Goal: Task Accomplishment & Management: Manage account settings

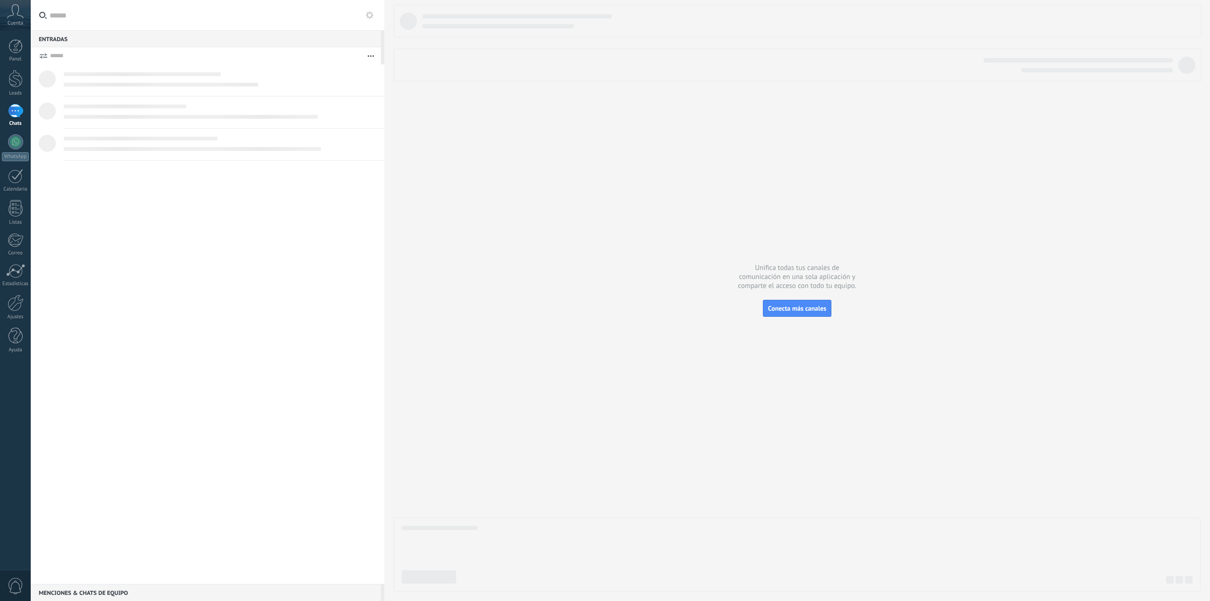
click at [17, 19] on div "Cuenta" at bounding box center [15, 15] width 31 height 31
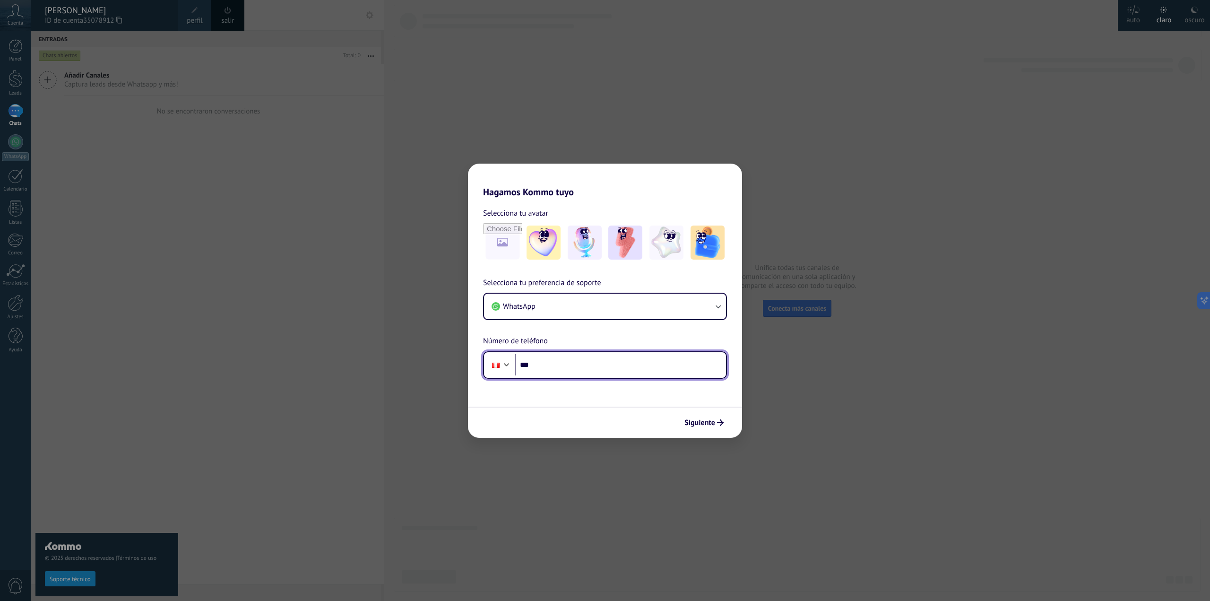
click at [627, 369] on input "***" at bounding box center [620, 365] width 211 height 22
paste input "**********"
click at [542, 362] on input "**********" at bounding box center [620, 365] width 211 height 22
type input "**********"
click at [595, 360] on input "**********" at bounding box center [620, 365] width 211 height 22
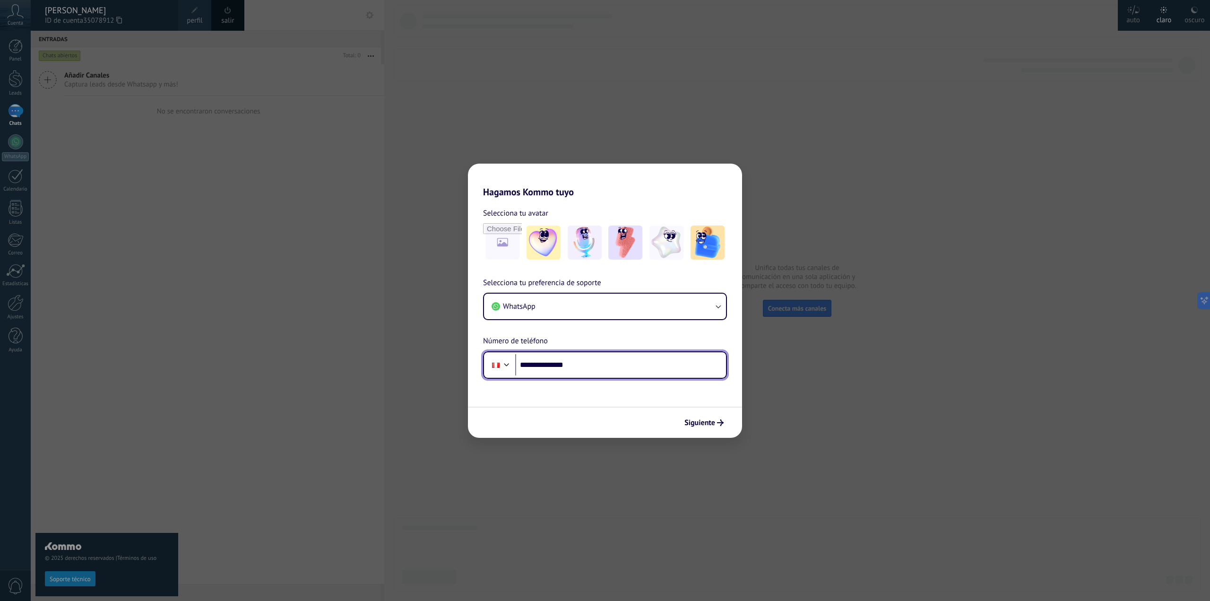
click at [620, 357] on input "**********" at bounding box center [620, 365] width 211 height 22
click at [712, 426] on span "Siguiente" at bounding box center [699, 422] width 31 height 7
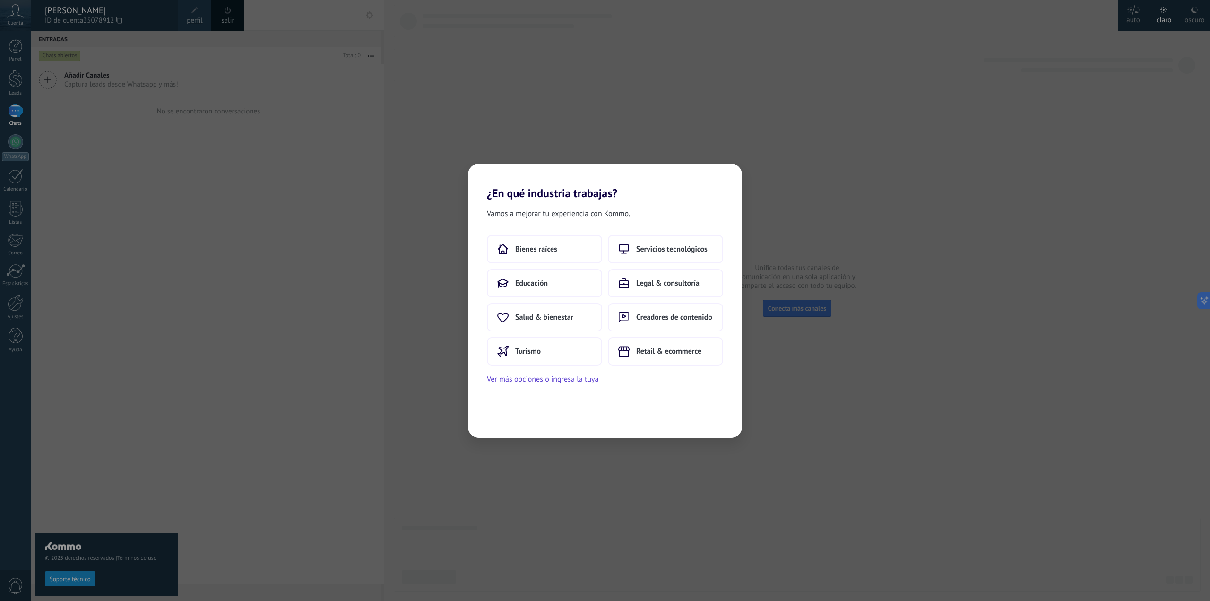
click at [742, 131] on div "¿En qué industria trabajas? Vamos a mejorar tu experiencia con Kommo. Bienes ra…" at bounding box center [605, 300] width 1210 height 601
click at [808, 419] on div "¿En qué industria trabajas? Vamos a mejorar tu experiencia con Kommo. Bienes ra…" at bounding box center [605, 300] width 1210 height 601
click at [309, 121] on div "¿En qué industria trabajas? Vamos a mejorar tu experiencia con Kommo. Bienes ra…" at bounding box center [605, 300] width 1210 height 601
click at [912, 61] on div "¿En qué industria trabajas? Vamos a mejorar tu experiencia con Kommo. Bienes ra…" at bounding box center [605, 300] width 1210 height 601
click at [247, 501] on div "¿En qué industria trabajas? Vamos a mejorar tu experiencia con Kommo. Bienes ra…" at bounding box center [605, 300] width 1210 height 601
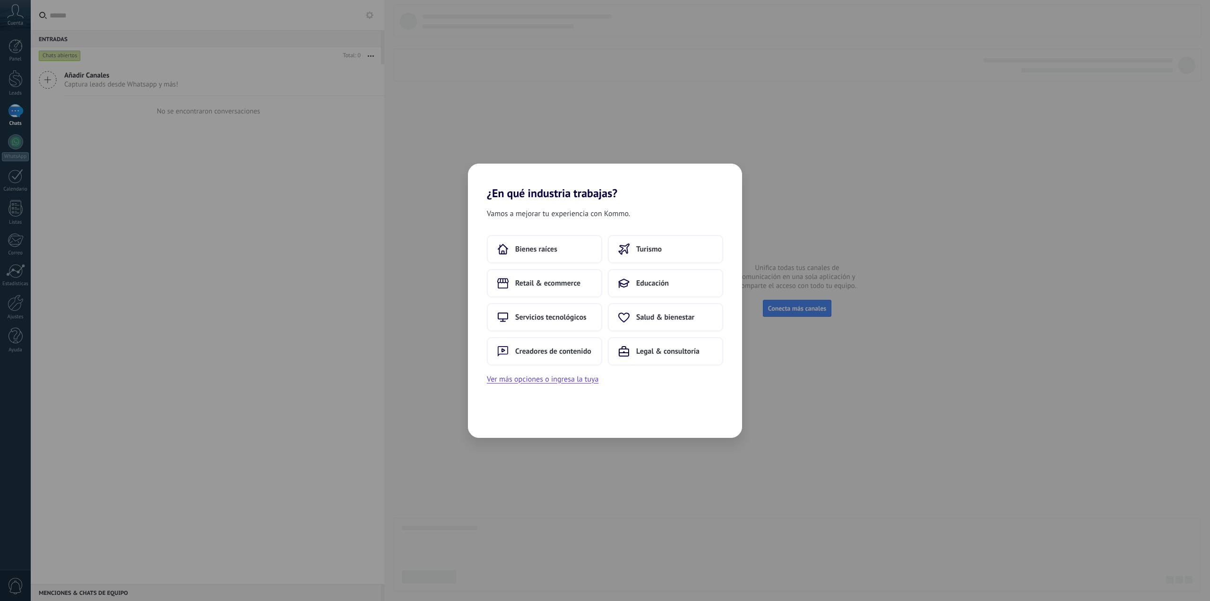
drag, startPoint x: 14, startPoint y: 304, endPoint x: 467, endPoint y: 280, distance: 453.7
click at [14, 304] on div "¿En qué industria trabajas? Vamos a mejorar tu experiencia con Kommo. Bienes ra…" at bounding box center [605, 300] width 1210 height 601
click at [555, 380] on button "Ver más opciones o ingresa la tuya" at bounding box center [543, 379] width 112 height 12
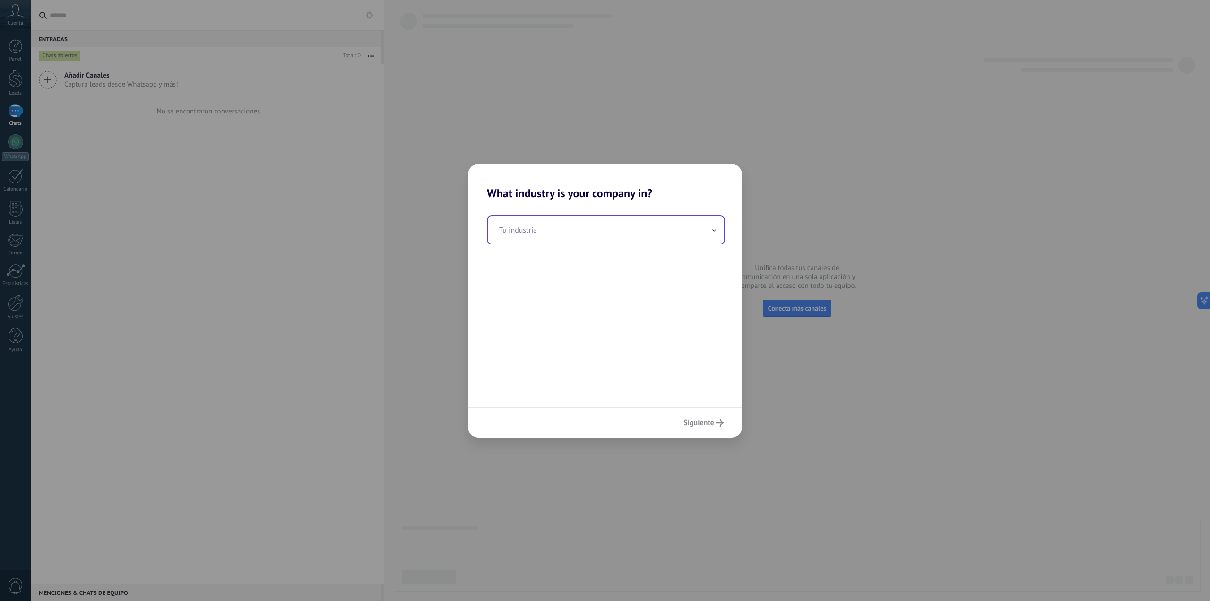
click at [555, 238] on input "text" at bounding box center [606, 229] width 236 height 27
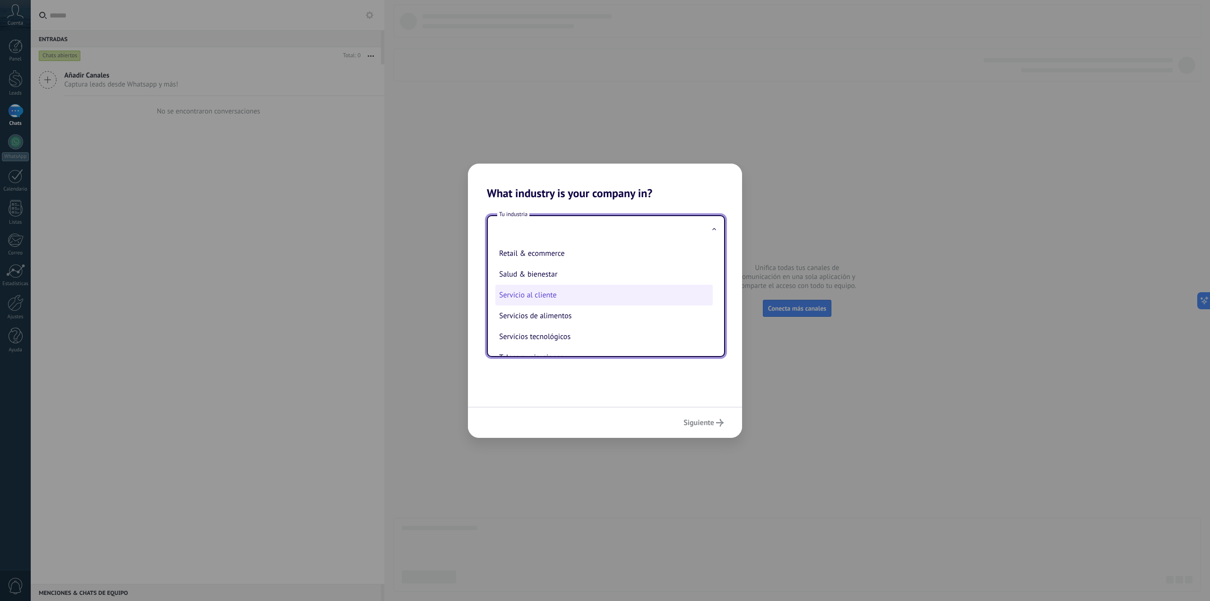
scroll to position [189, 0]
click at [538, 255] on li "Retail & ecommerce" at bounding box center [603, 253] width 217 height 21
type input "**********"
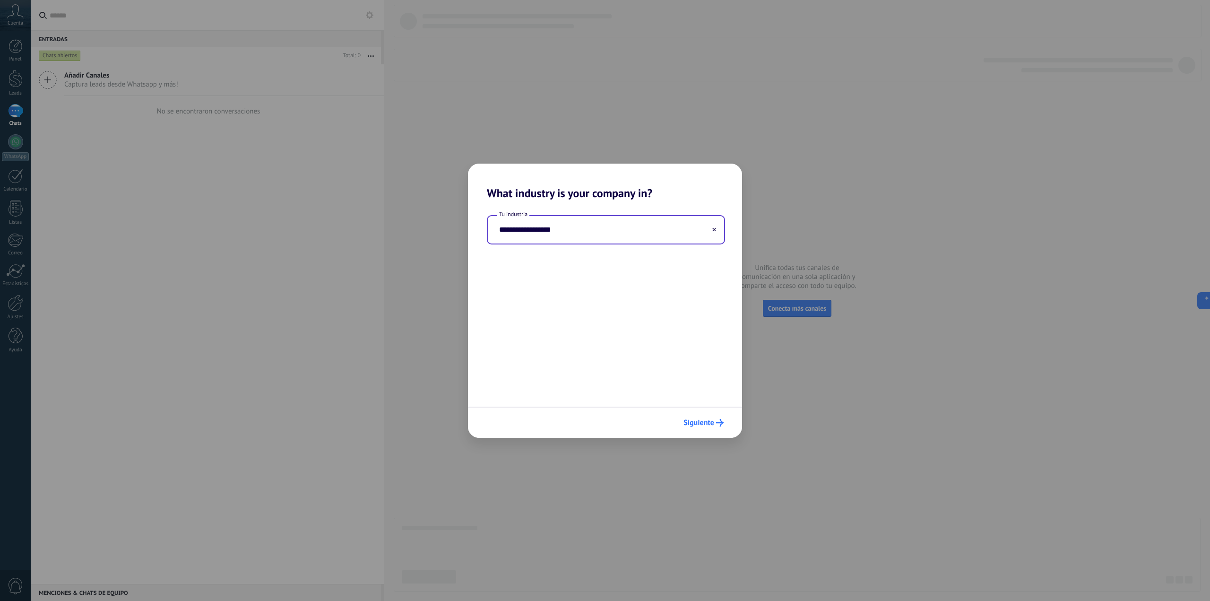
click at [702, 421] on span "Siguiente" at bounding box center [698, 422] width 31 height 7
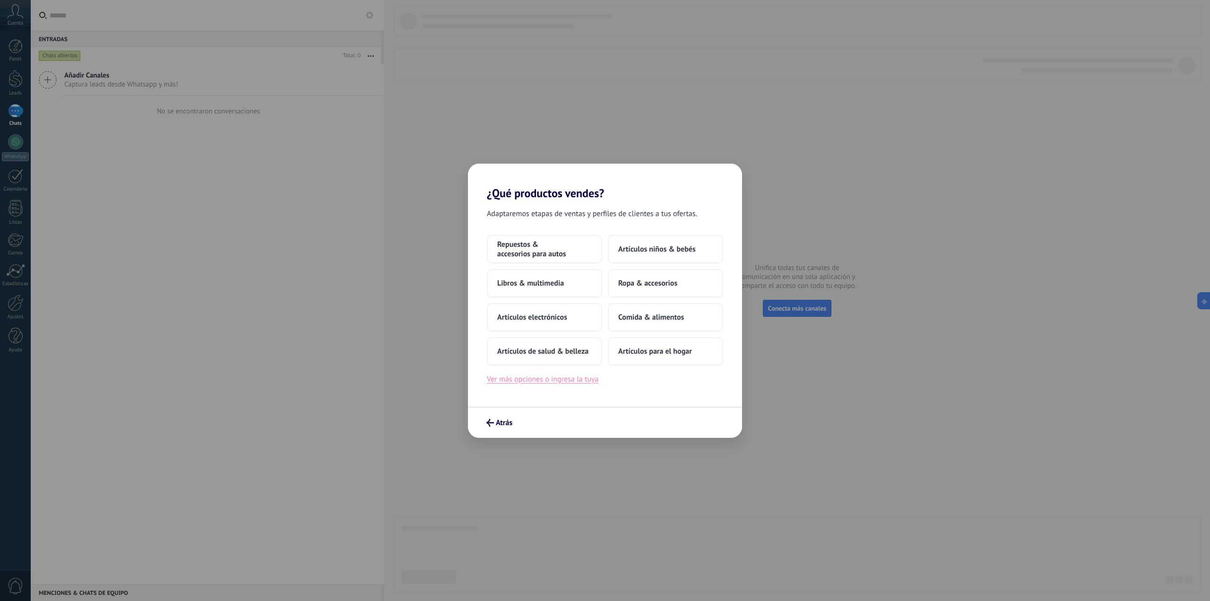
click at [570, 378] on button "Ver más opciones o ingresa la tuya" at bounding box center [543, 379] width 112 height 12
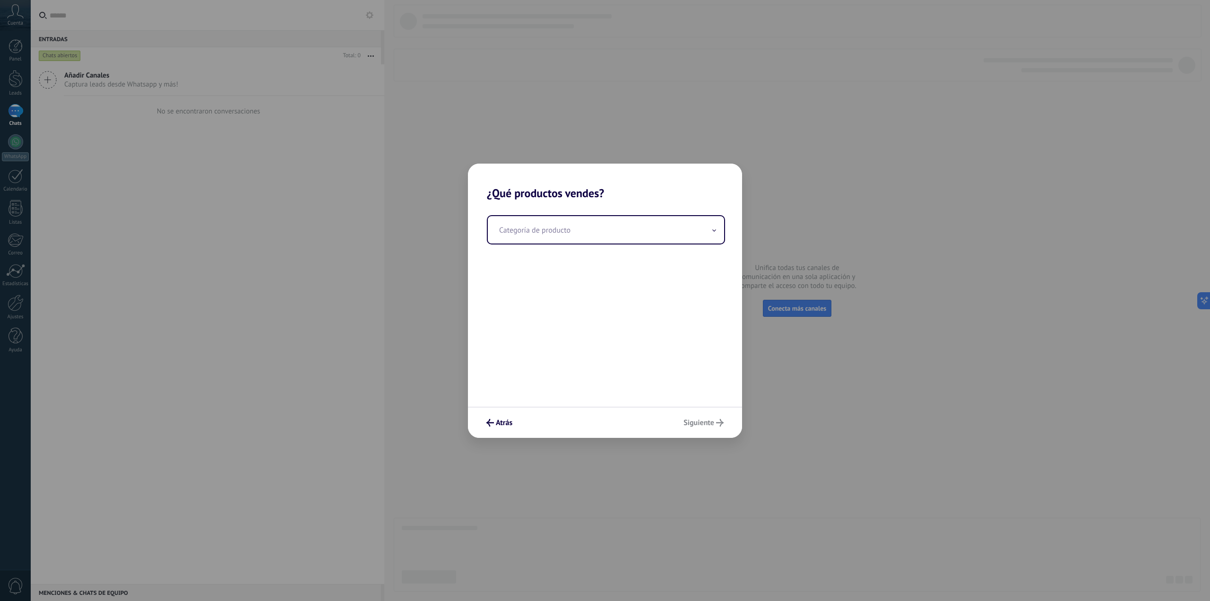
click at [689, 248] on div "Categoría de producto" at bounding box center [605, 303] width 274 height 206
click at [684, 241] on input "text" at bounding box center [606, 229] width 236 height 27
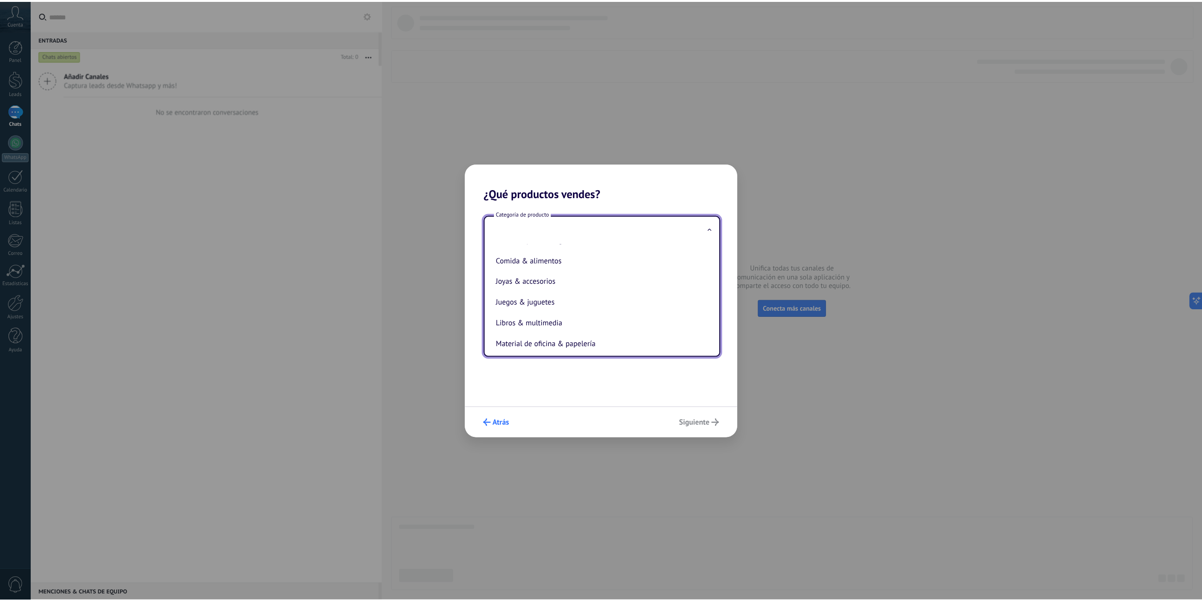
scroll to position [120, 0]
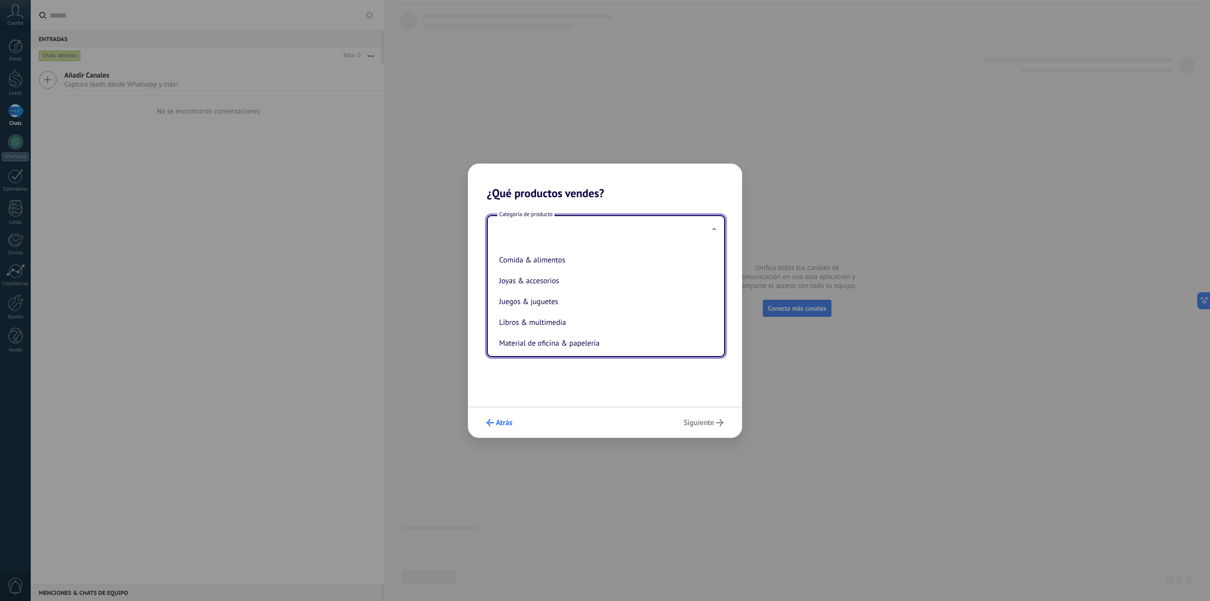
click at [489, 415] on button "Atrás" at bounding box center [499, 422] width 34 height 16
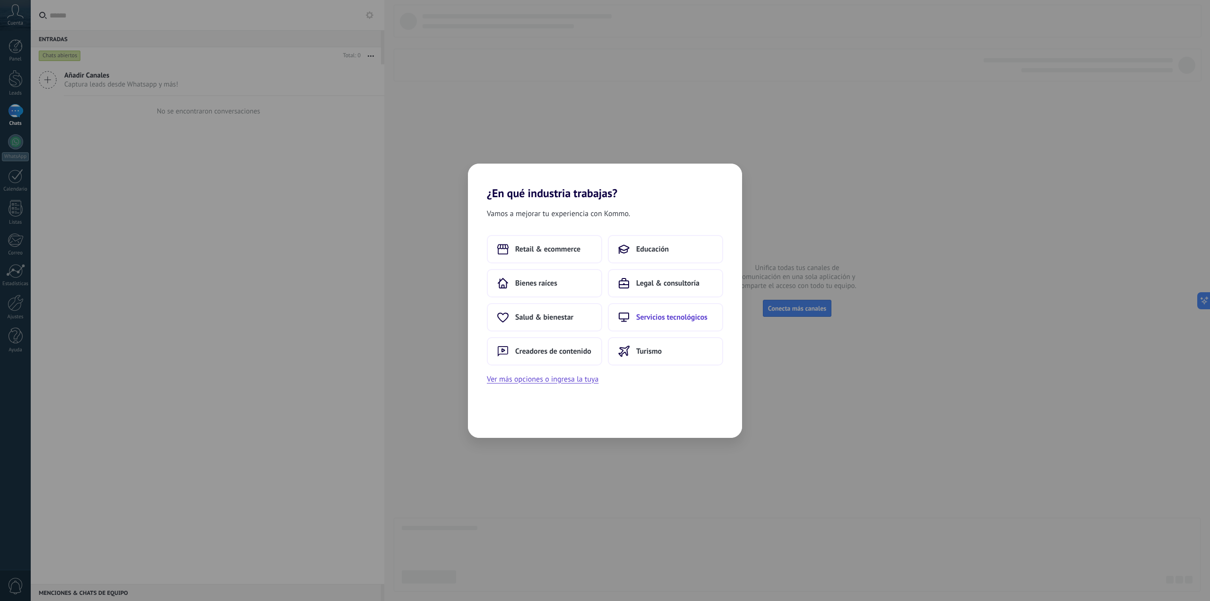
click at [657, 321] on button "Servicios tecnológicos" at bounding box center [665, 317] width 115 height 28
click at [505, 429] on button "Atrás" at bounding box center [499, 422] width 34 height 16
click at [547, 377] on button "Ver más opciones o ingresa la tuya" at bounding box center [543, 379] width 112 height 12
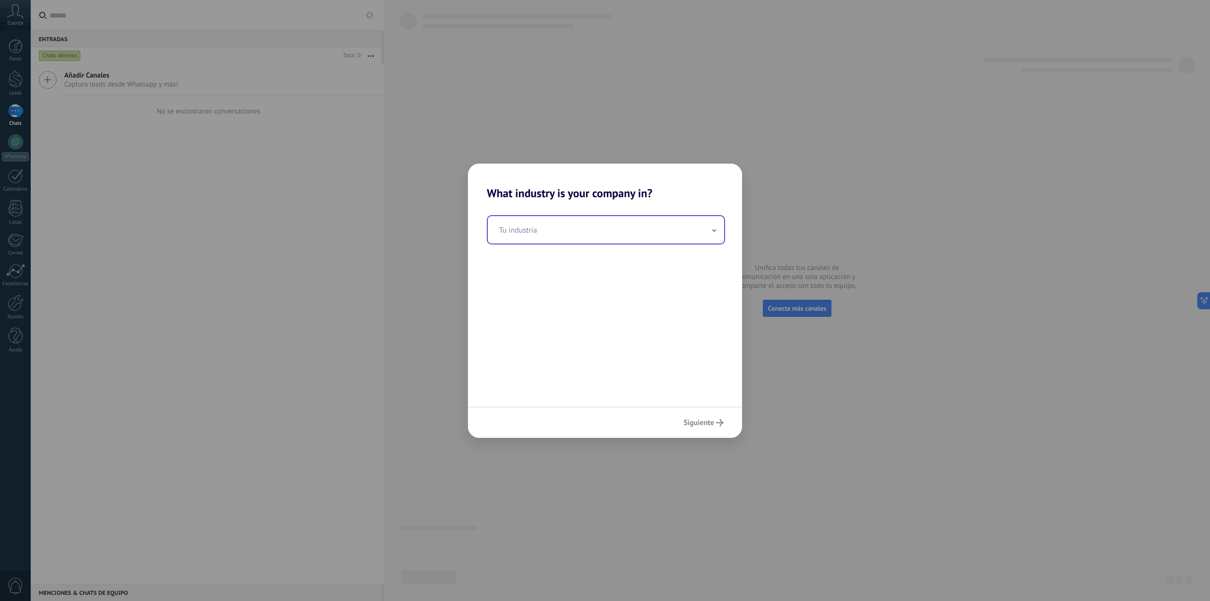
click at [582, 227] on input "text" at bounding box center [606, 229] width 236 height 27
type input "**********"
click at [695, 419] on span "Siguiente" at bounding box center [698, 422] width 31 height 7
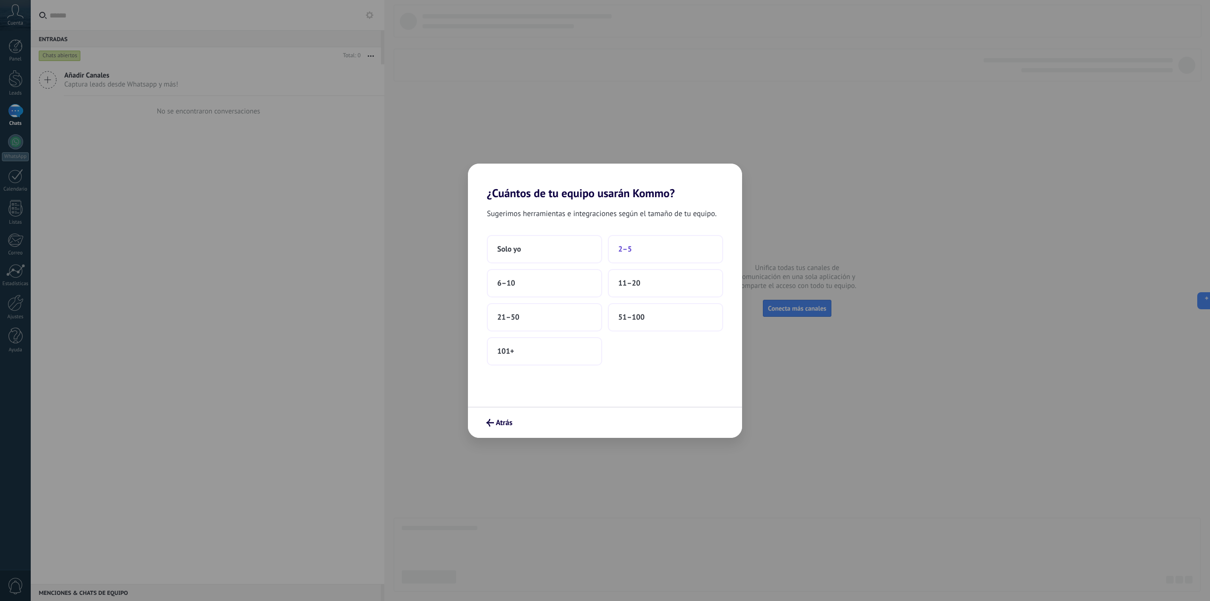
click at [669, 249] on button "2–5" at bounding box center [665, 249] width 115 height 28
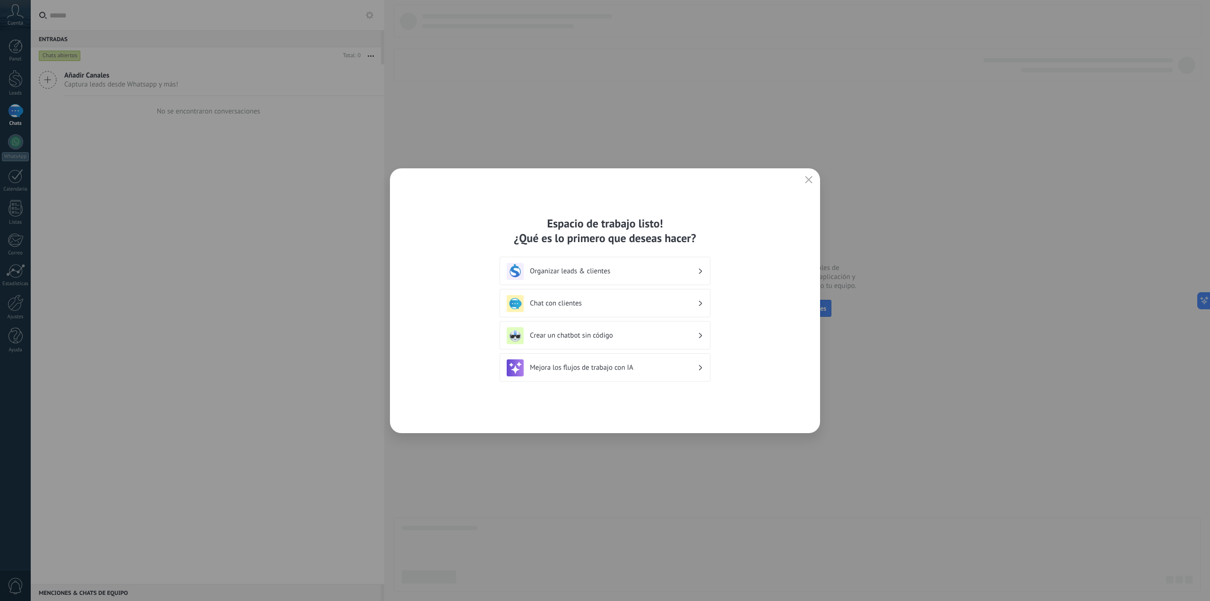
click at [809, 180] on use "button" at bounding box center [808, 179] width 7 height 7
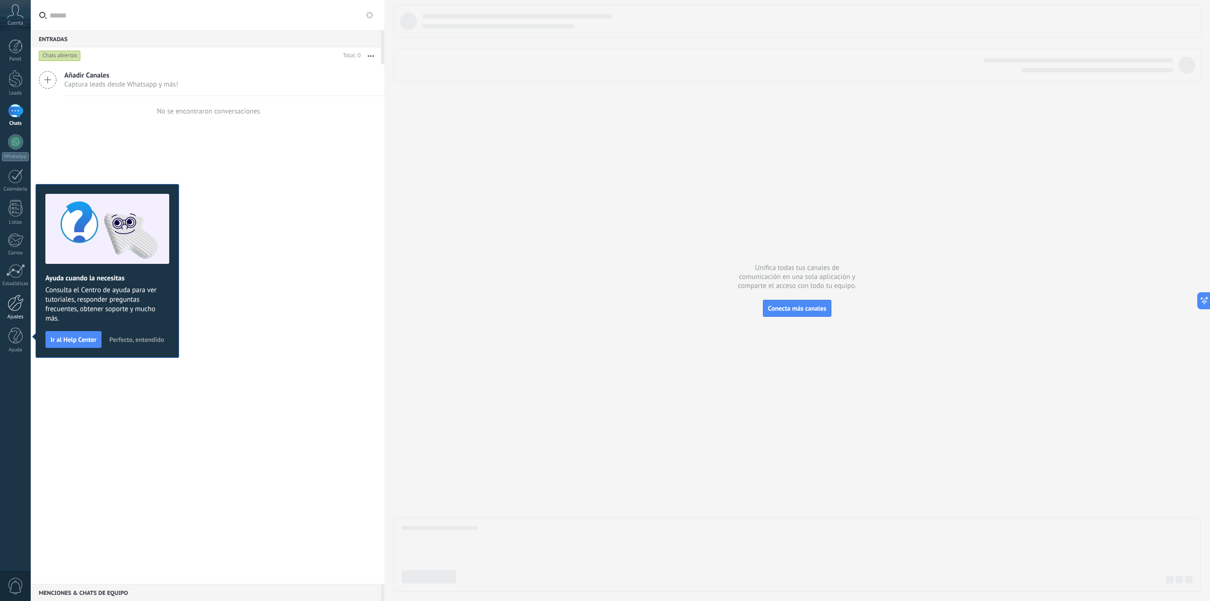
click at [16, 307] on div at bounding box center [16, 302] width 16 height 17
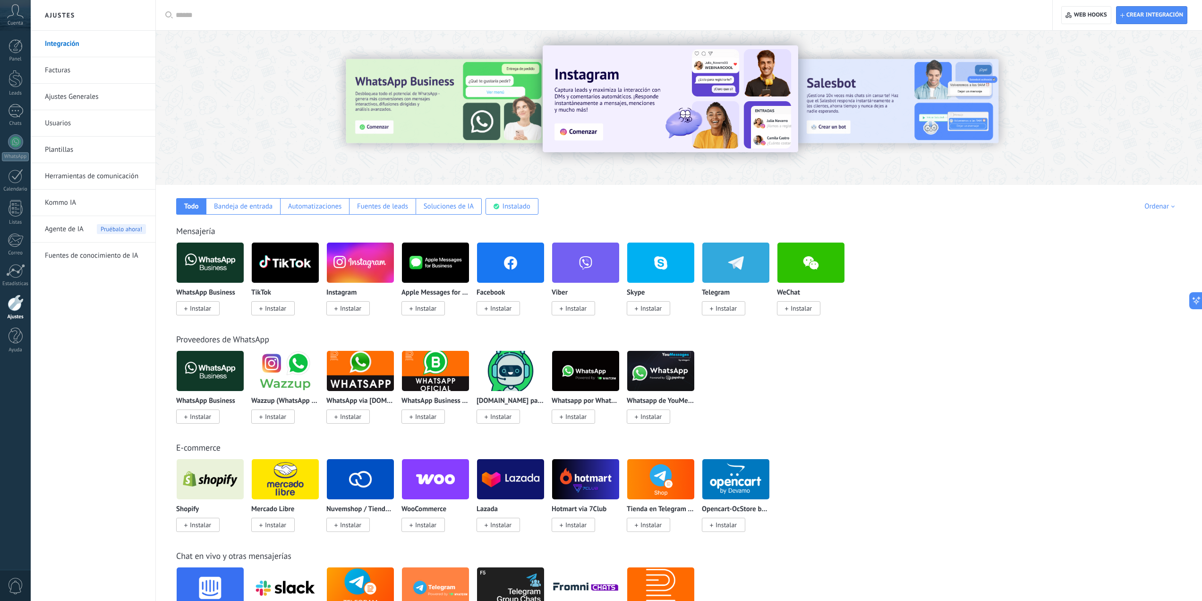
click at [73, 120] on link "Usuarios" at bounding box center [95, 123] width 101 height 26
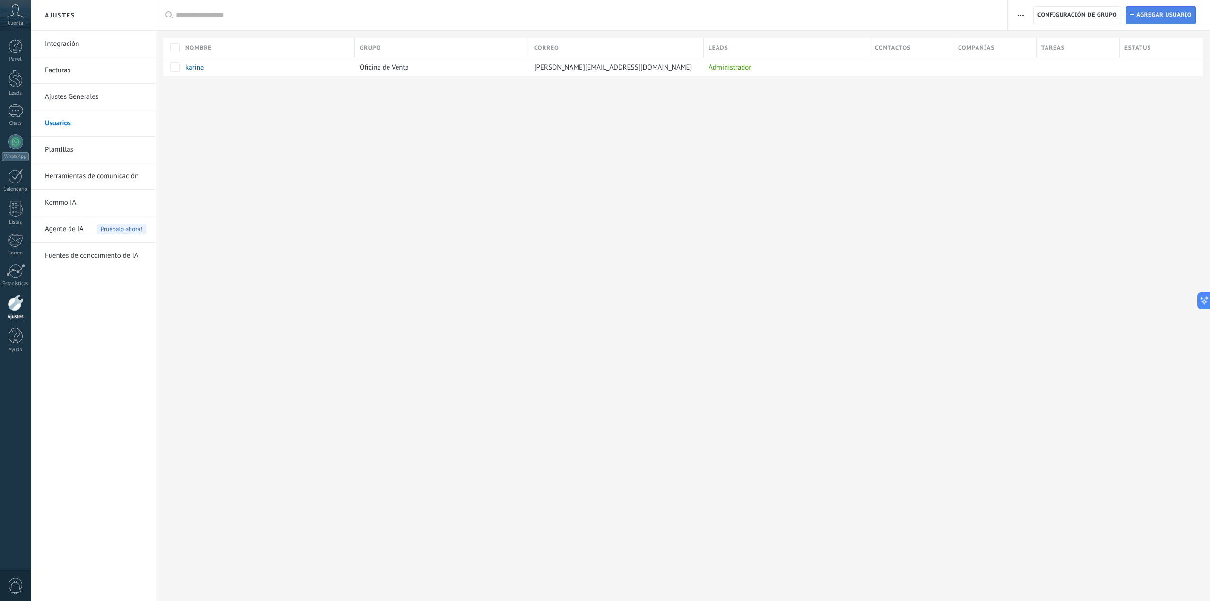
click at [1145, 19] on span "Agregar usuario" at bounding box center [1163, 15] width 55 height 17
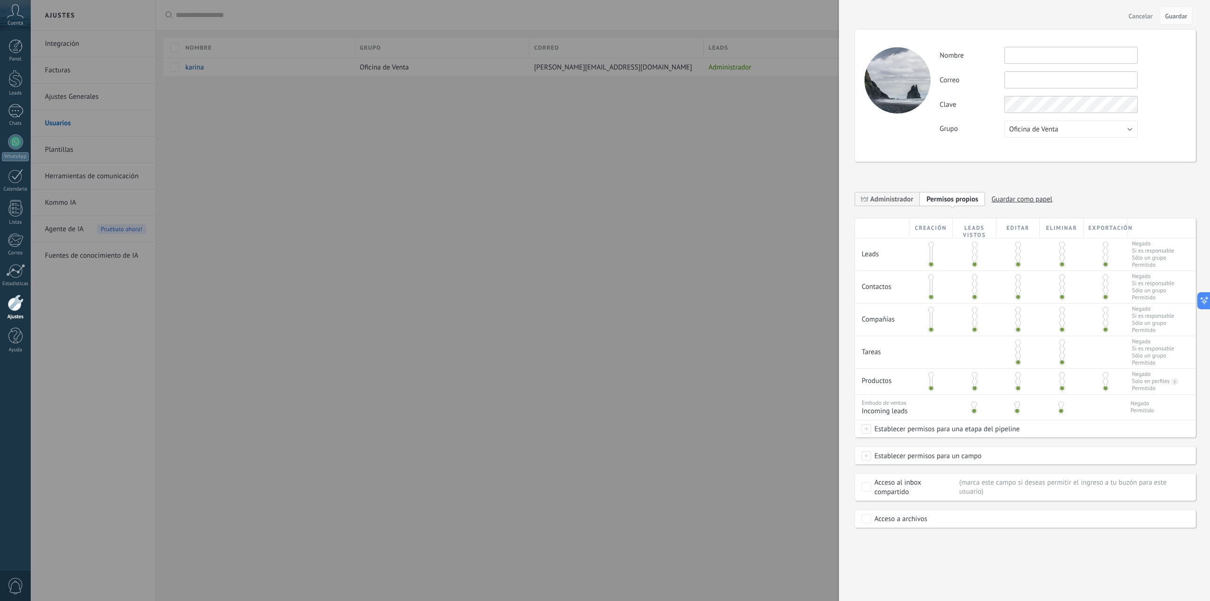
click at [1038, 81] on input "text" at bounding box center [1070, 79] width 133 height 17
paste input "**********"
drag, startPoint x: 1036, startPoint y: 79, endPoint x: 1002, endPoint y: 79, distance: 34.0
click at [1002, 79] on div "**********" at bounding box center [1062, 79] width 246 height 17
type input "**********"
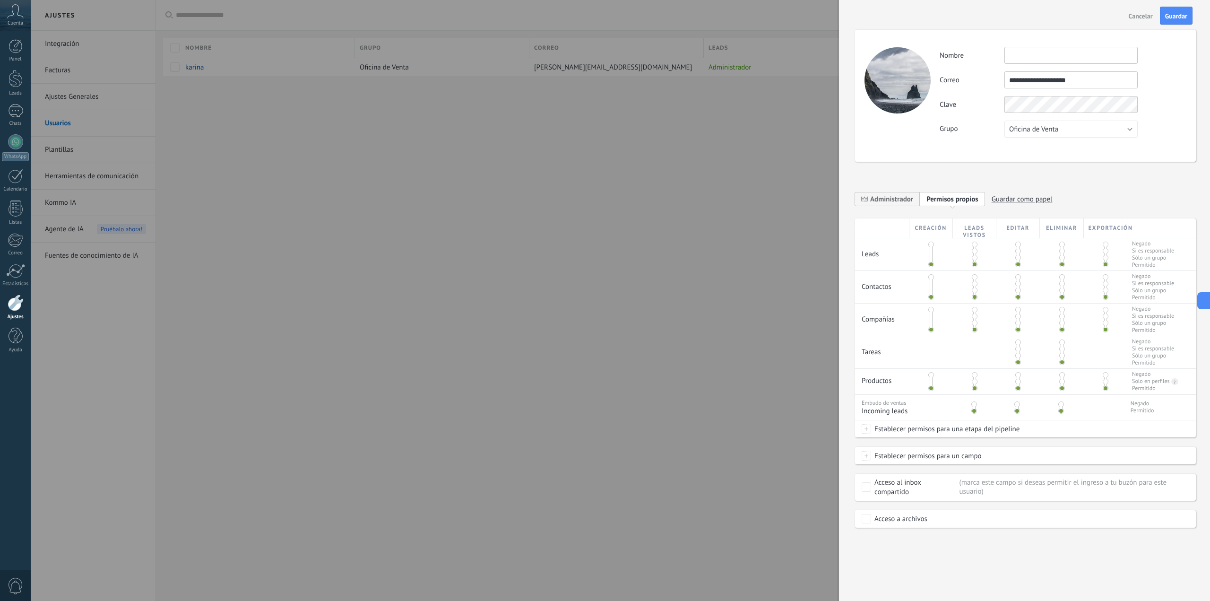
click at [1031, 57] on input "text" at bounding box center [1070, 55] width 133 height 17
paste input "********"
type input "********"
click at [1069, 123] on button "Oficina de Venta" at bounding box center [1070, 128] width 133 height 17
click at [1062, 129] on span "Oficina de Venta" at bounding box center [1066, 129] width 136 height 9
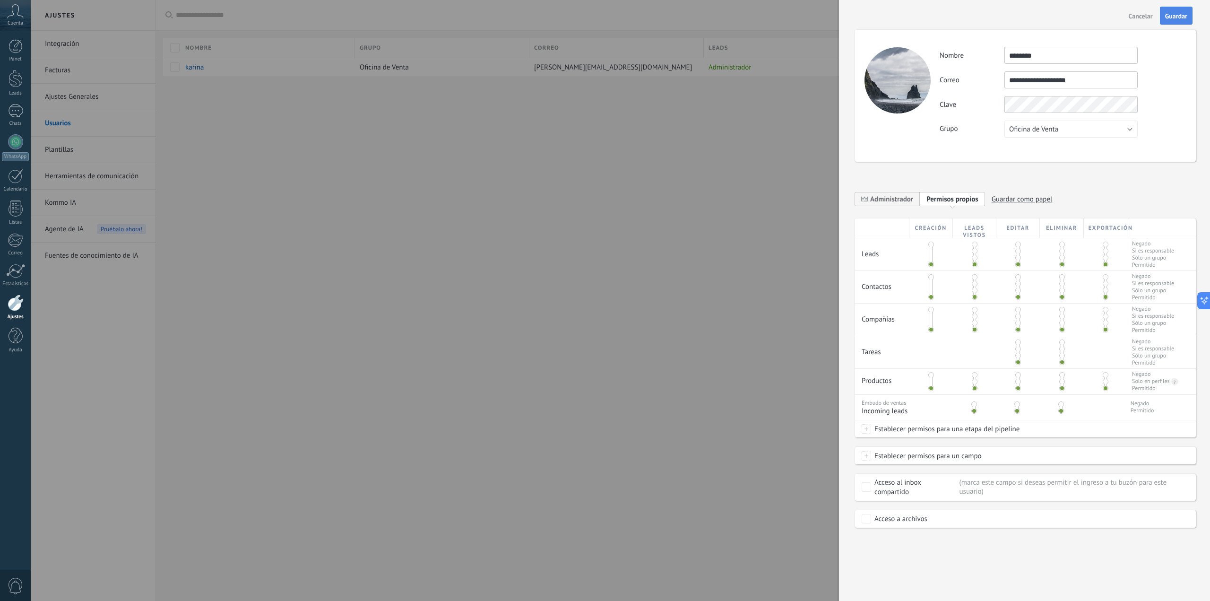
click at [1165, 13] on span "Guardar" at bounding box center [1176, 16] width 22 height 7
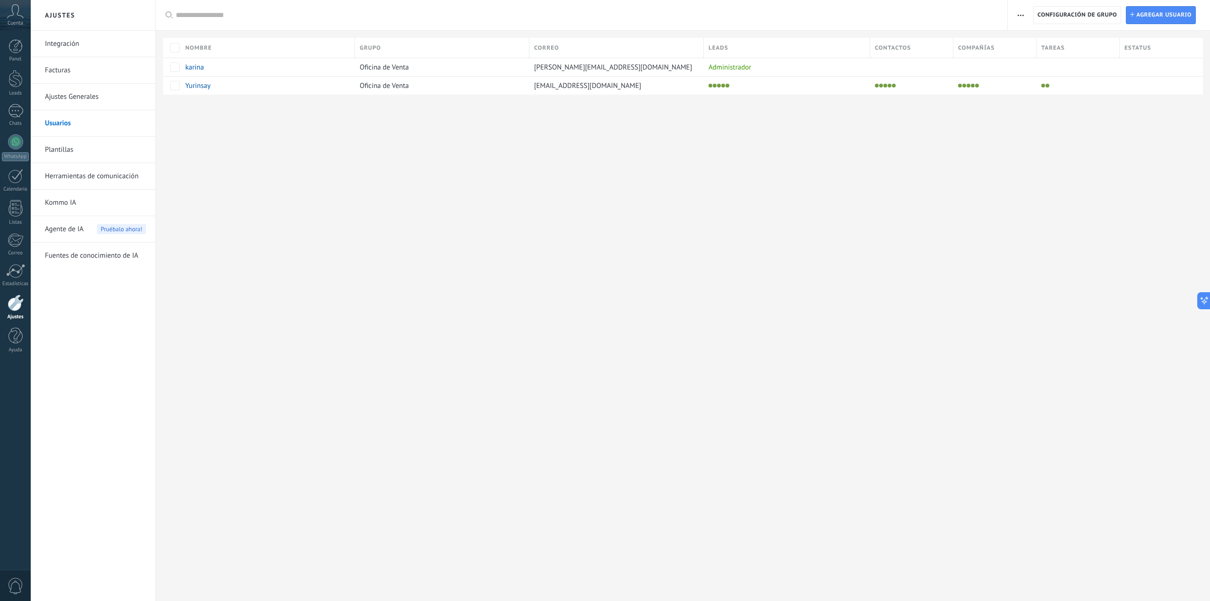
click at [12, 20] on span "Cuenta" at bounding box center [16, 23] width 16 height 6
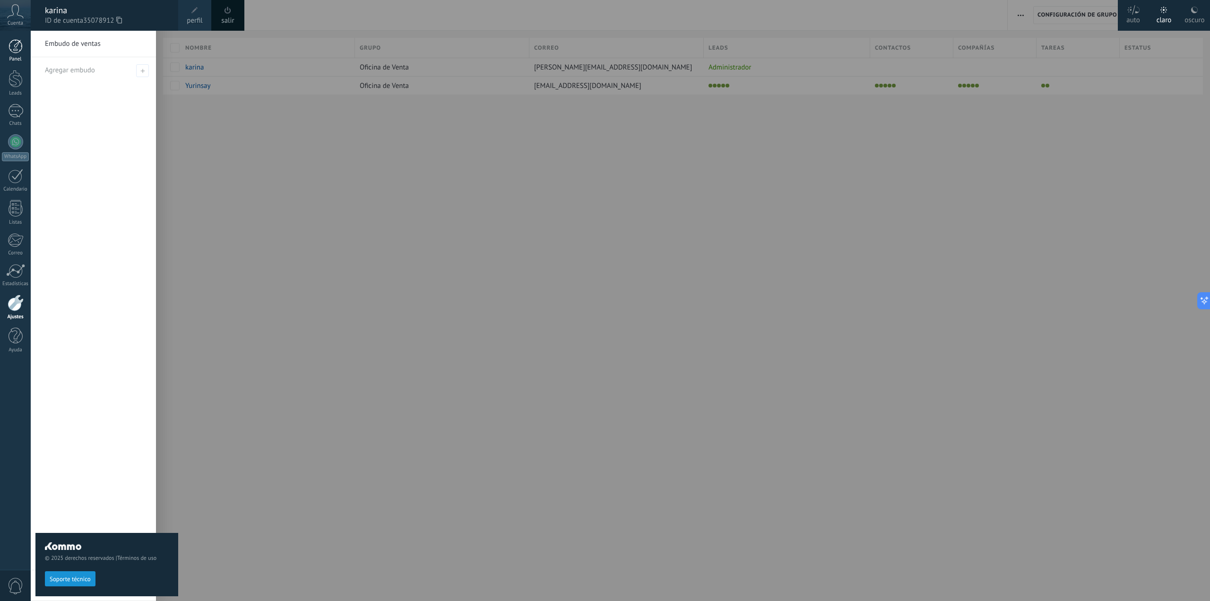
click at [12, 54] on link "Panel" at bounding box center [15, 50] width 31 height 23
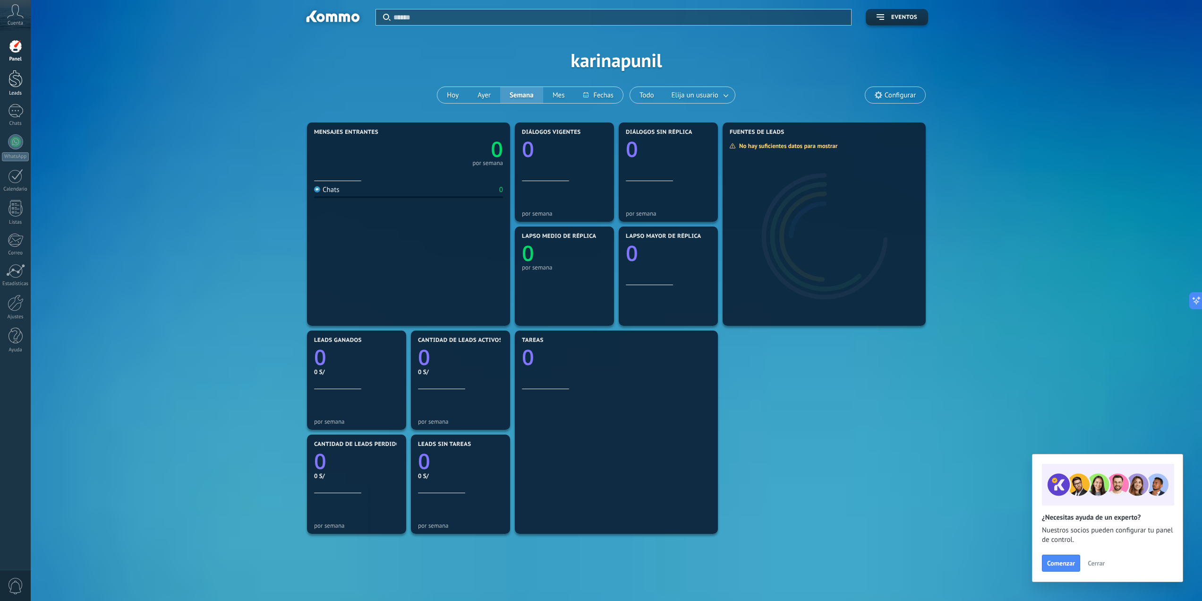
click at [20, 82] on div at bounding box center [16, 78] width 14 height 17
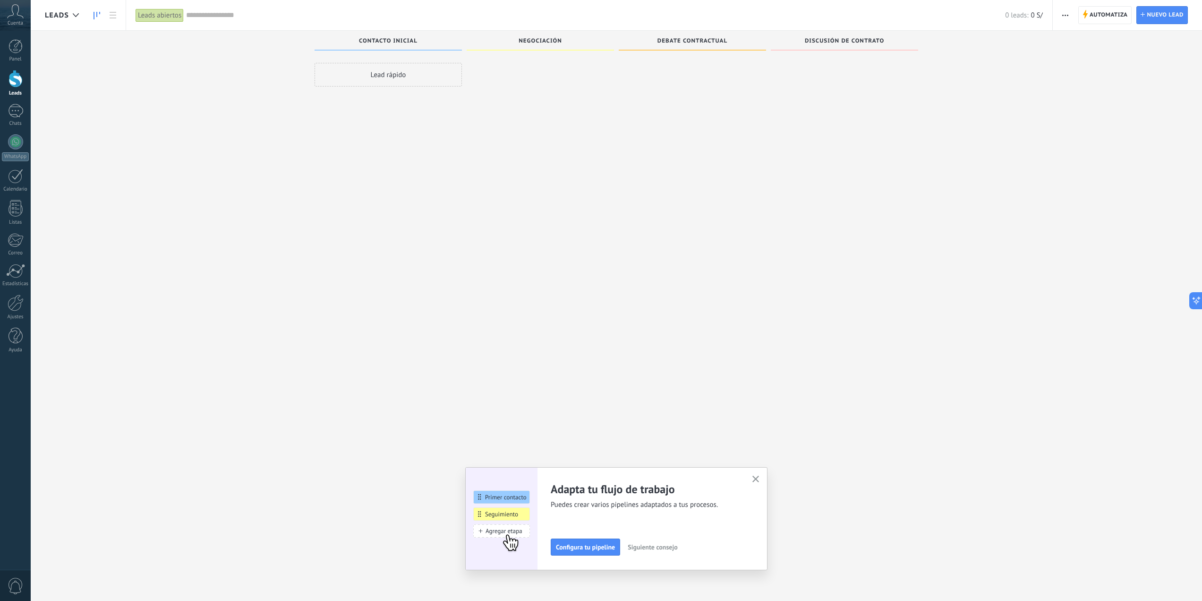
scroll to position [16, 0]
click at [757, 477] on use "button" at bounding box center [756, 478] width 7 height 7
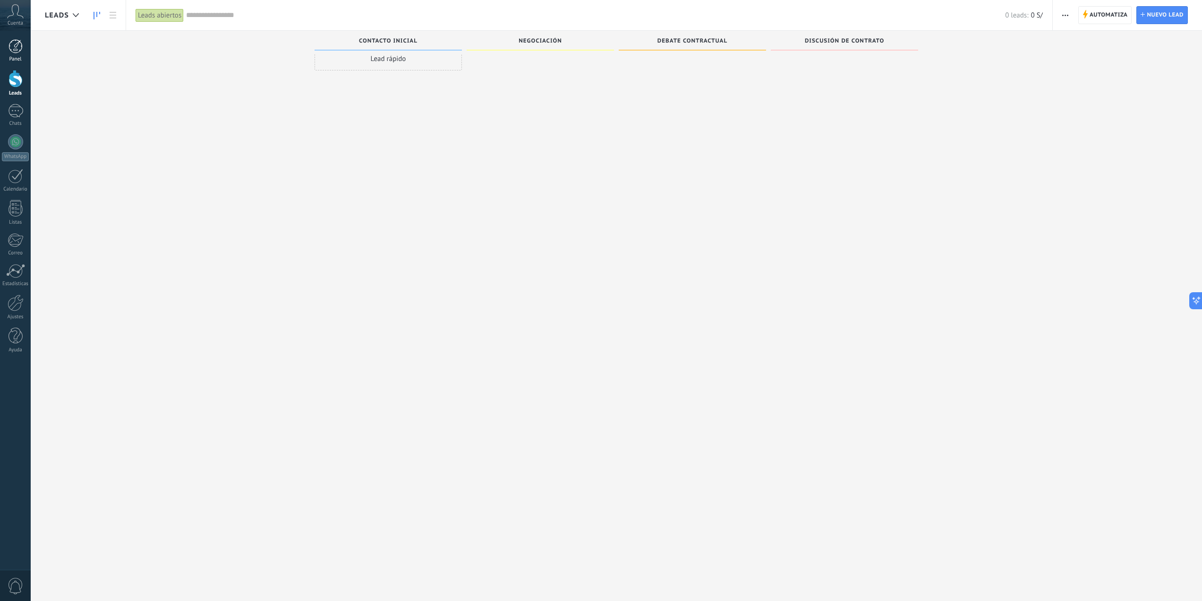
click at [17, 50] on div at bounding box center [16, 46] width 14 height 14
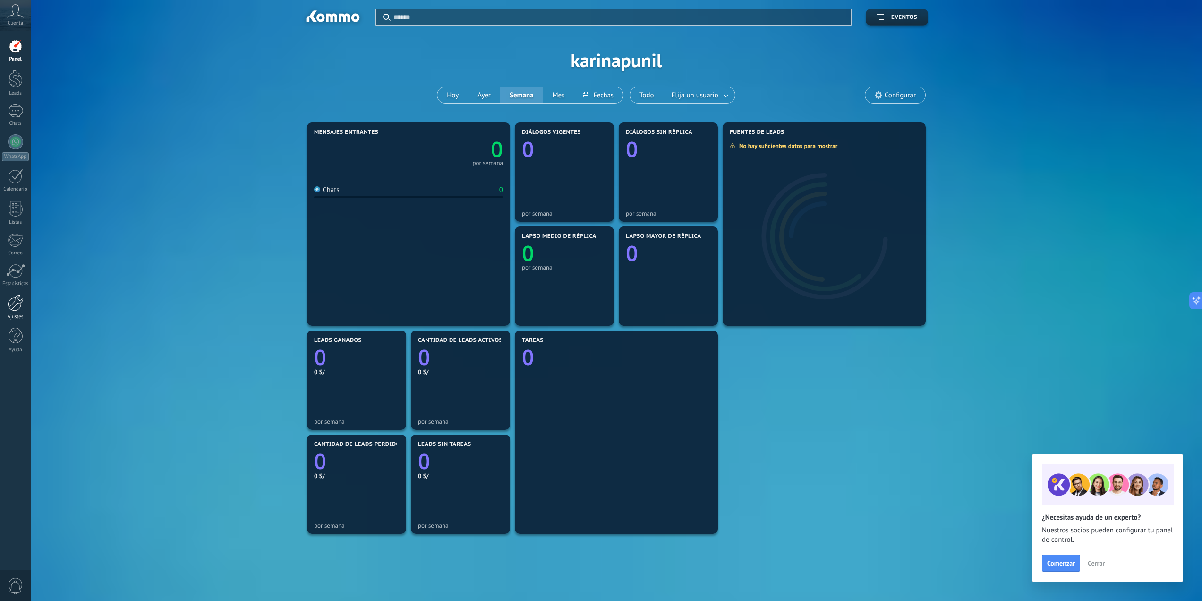
click at [18, 306] on div at bounding box center [16, 302] width 16 height 17
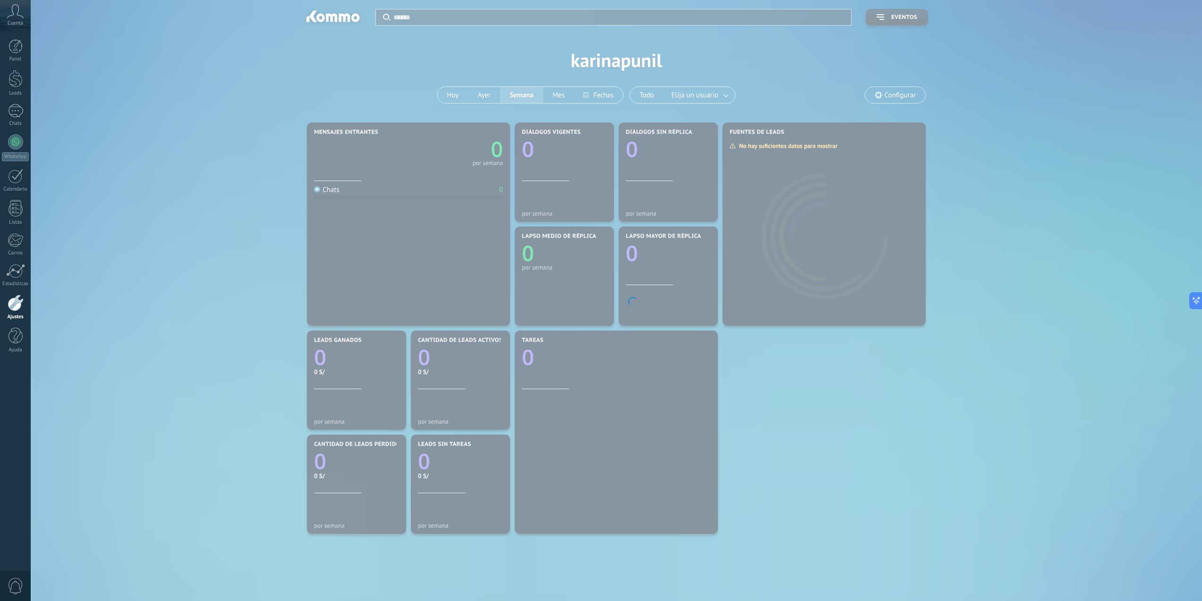
click at [19, 307] on div at bounding box center [16, 302] width 16 height 17
click at [333, 94] on body ".abccls-1,.abccls-2{fill-rule:evenodd}.abccls-2{fill:#fff} .abfcls-1{fill:none}…" at bounding box center [601, 300] width 1202 height 601
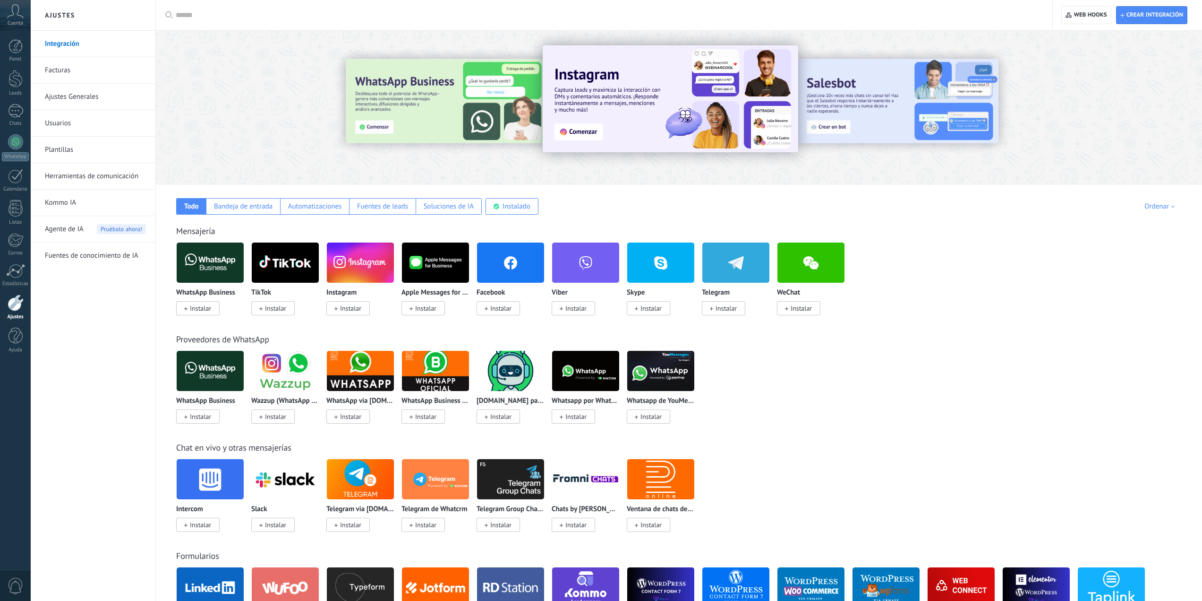
click at [86, 71] on link "Facturas" at bounding box center [95, 70] width 101 height 26
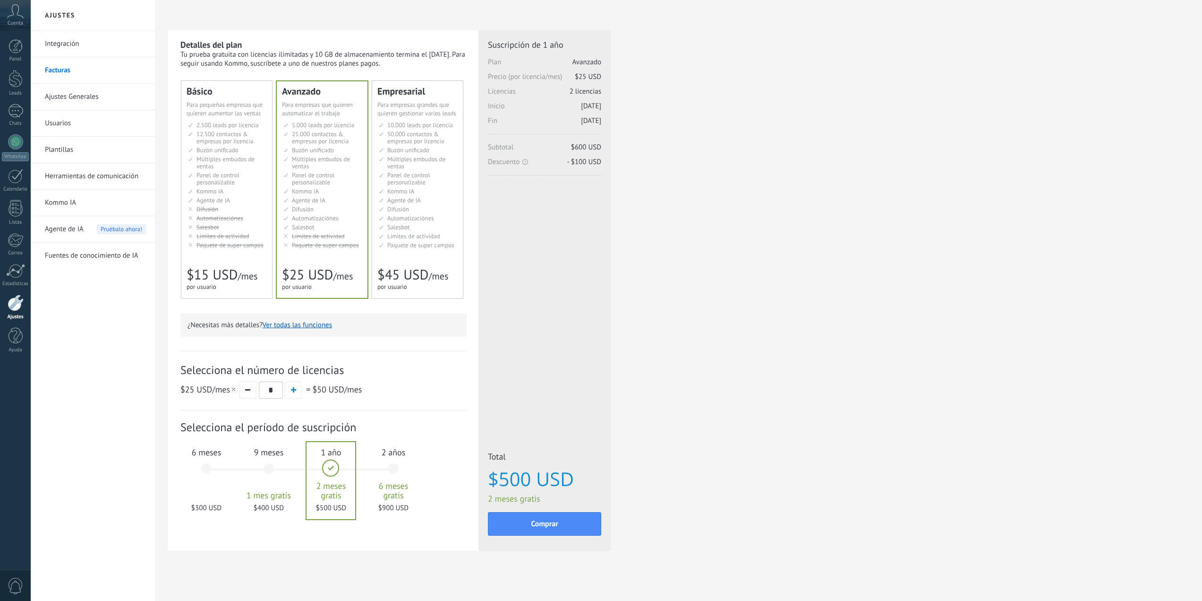
click at [206, 467] on div "6 meses $300 USD" at bounding box center [206, 472] width 51 height 67
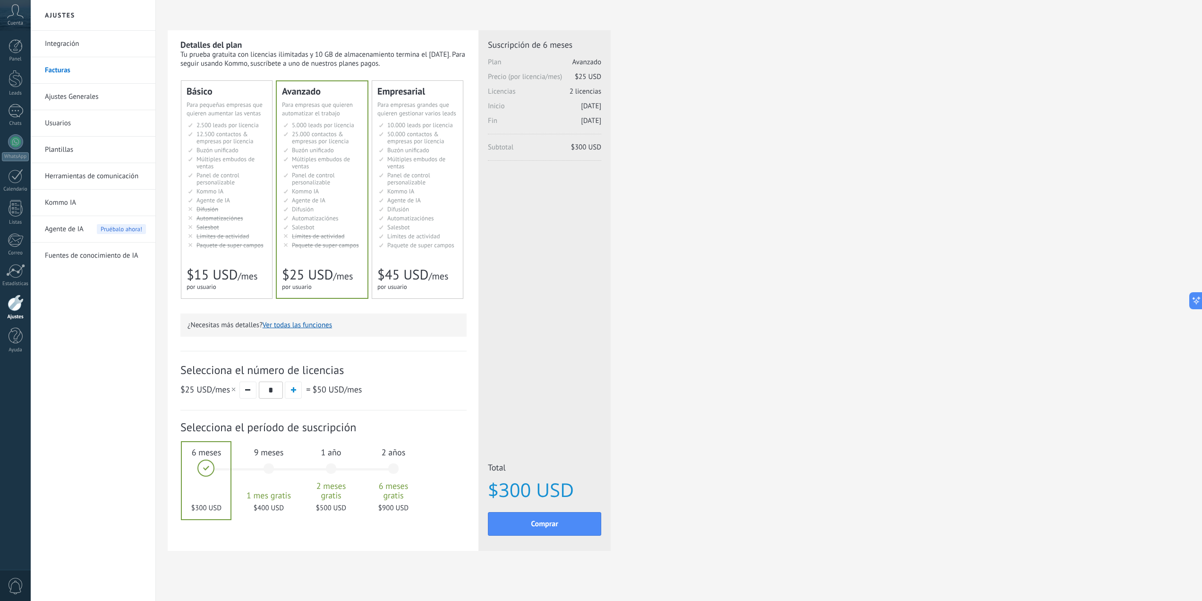
click at [296, 326] on button "Ver todas las funciones" at bounding box center [297, 324] width 69 height 9
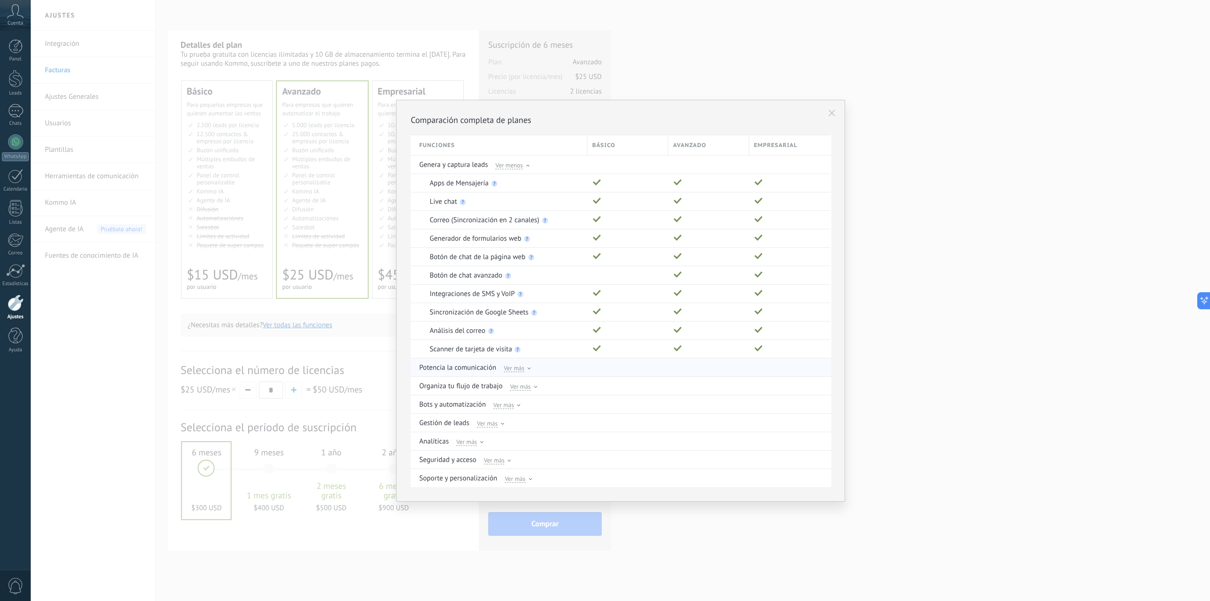
click at [528, 366] on div "Ver más" at bounding box center [517, 367] width 27 height 9
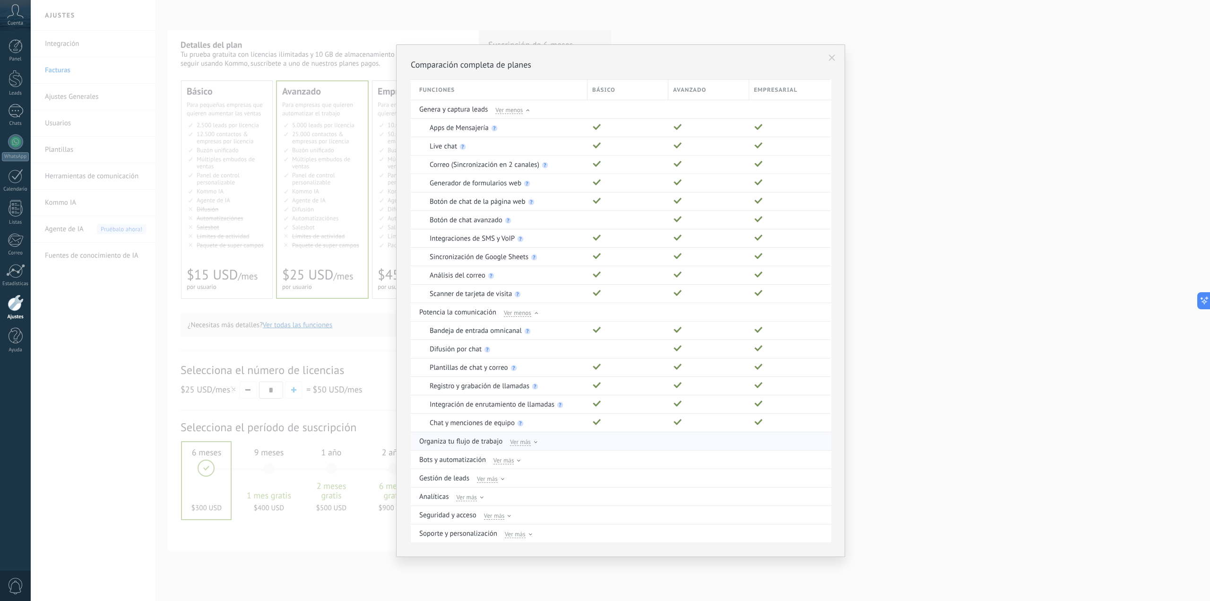
click at [536, 444] on div at bounding box center [535, 443] width 3 height 4
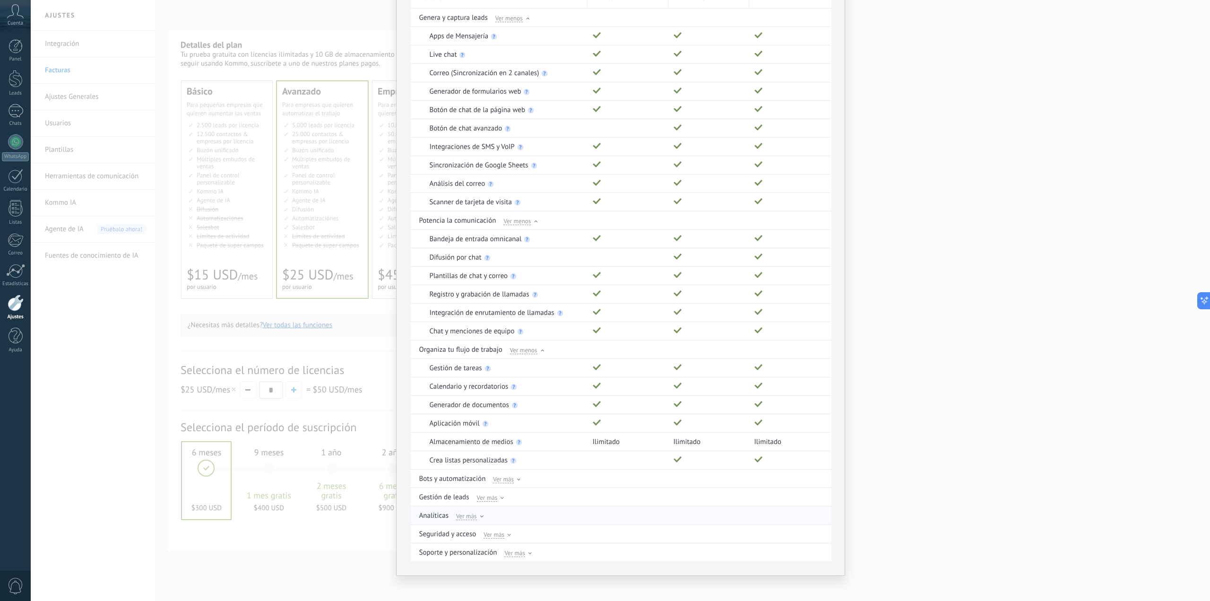
scroll to position [84, 0]
click at [517, 473] on icon at bounding box center [518, 473] width 3 height 2
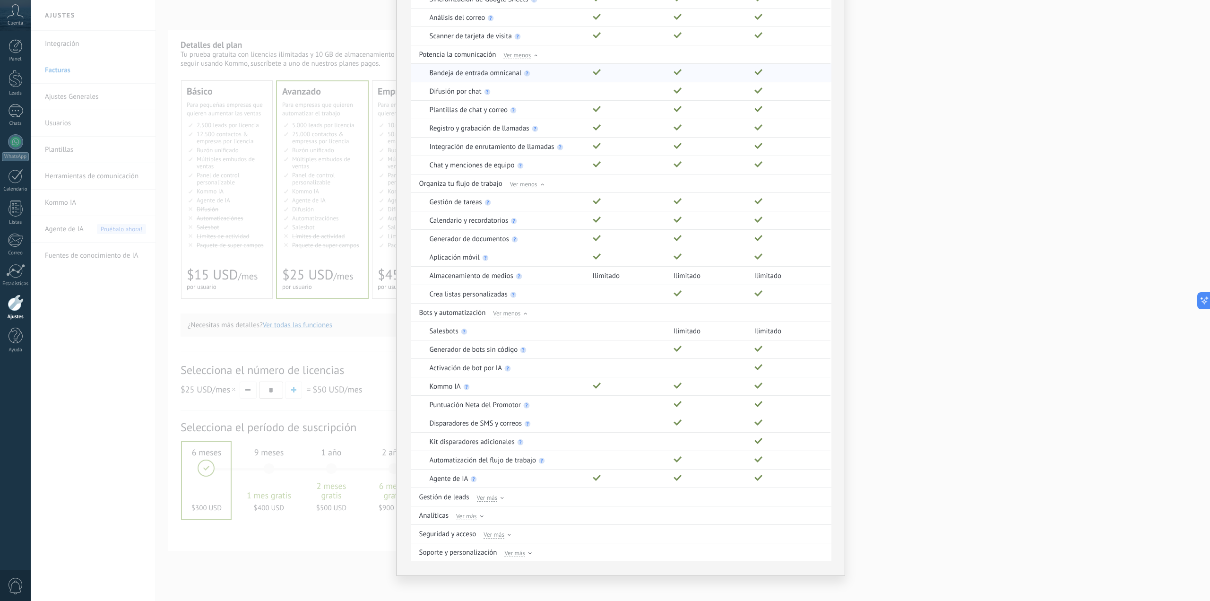
scroll to position [249, 0]
click at [500, 491] on icon at bounding box center [501, 492] width 3 height 2
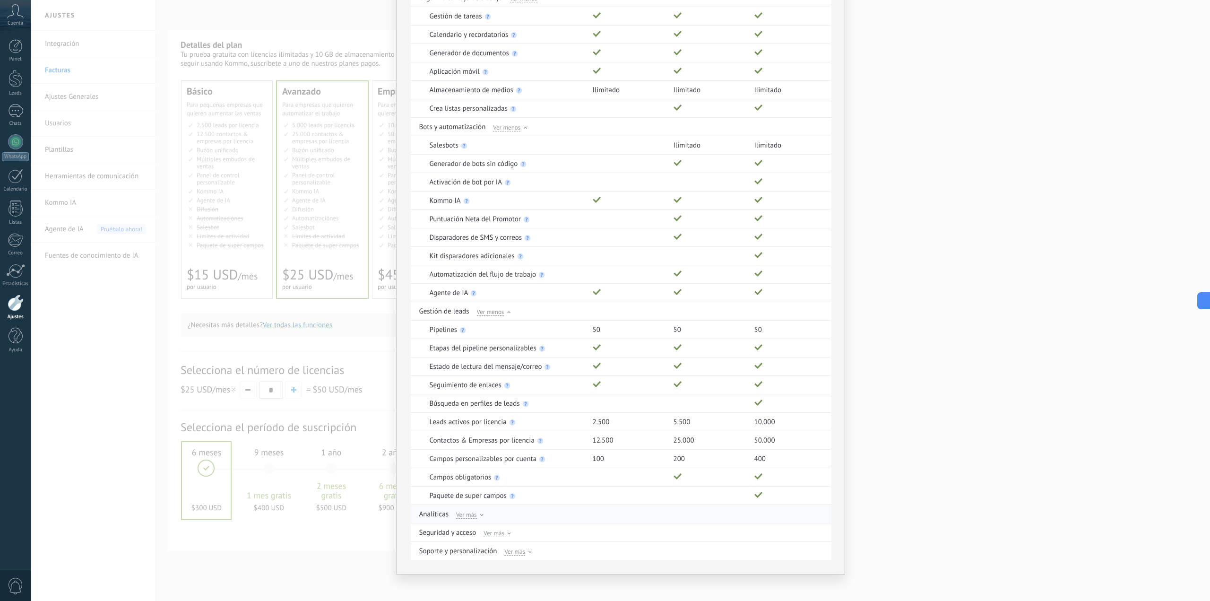
scroll to position [434, 0]
click at [481, 512] on div at bounding box center [481, 511] width 3 height 4
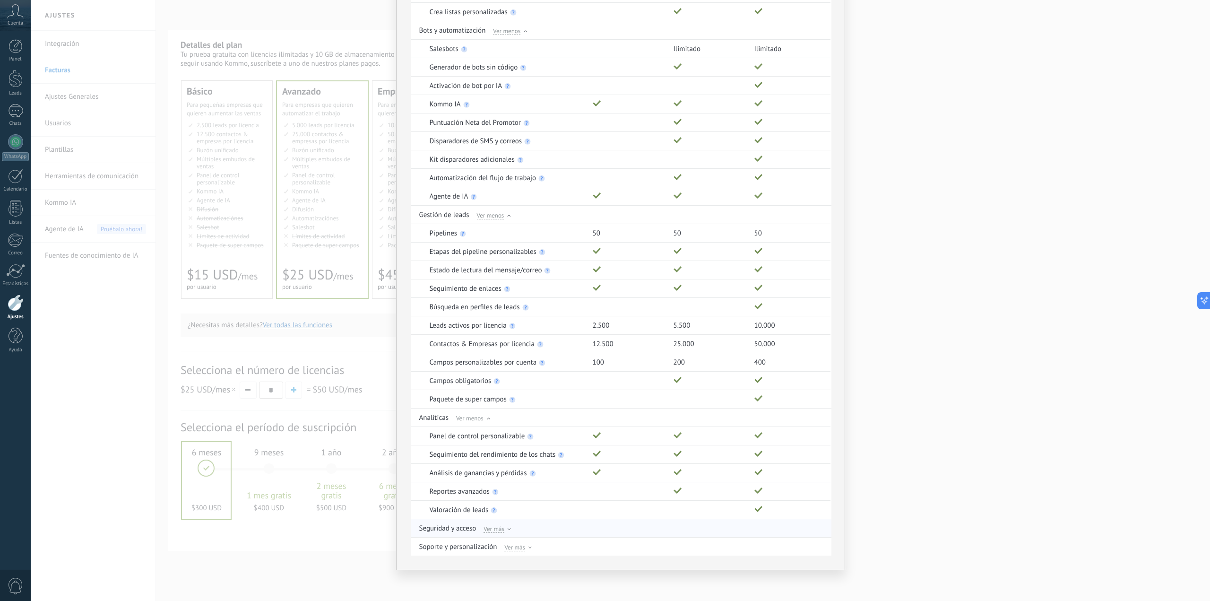
click at [504, 529] on div "Ver más" at bounding box center [496, 528] width 27 height 9
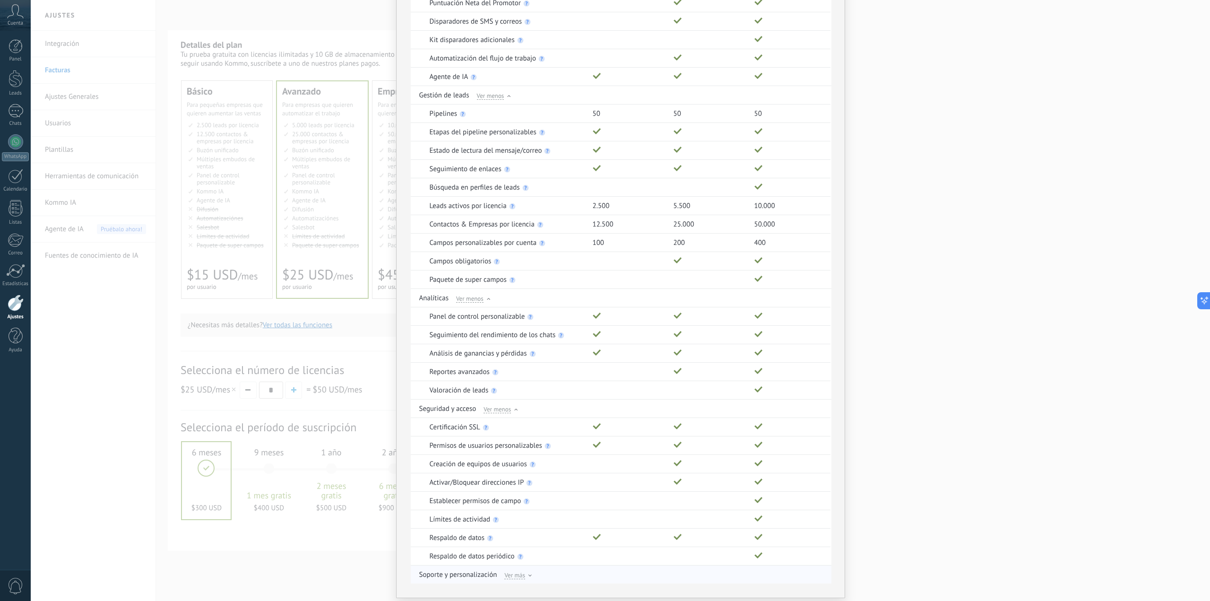
scroll to position [673, 0]
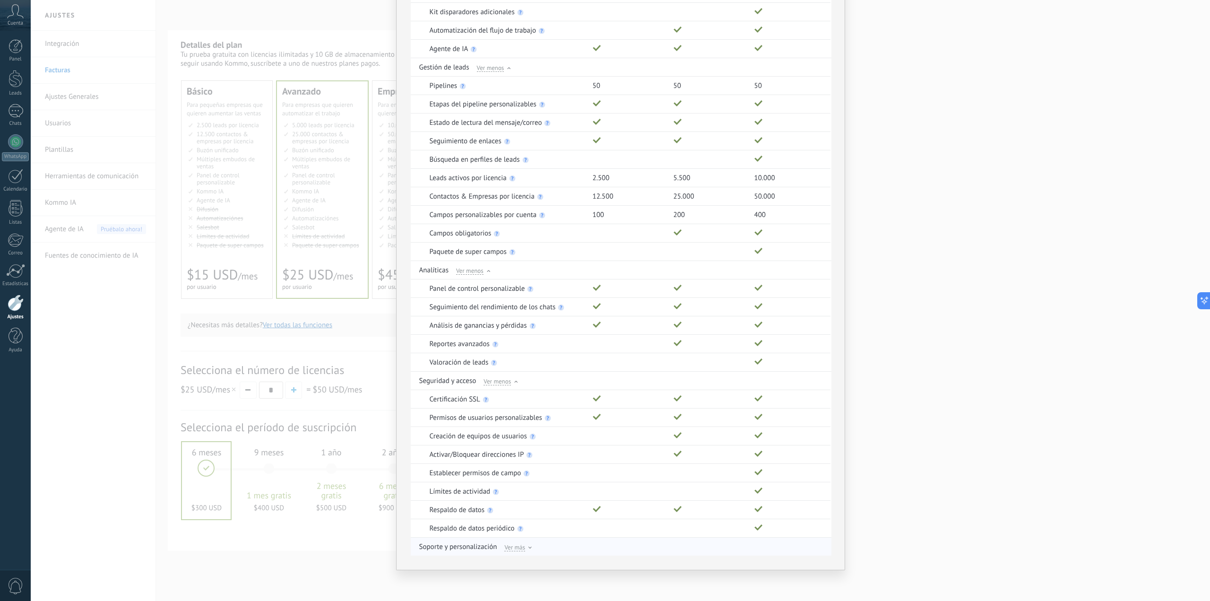
click at [529, 549] on div "Soporte y personalización Ver más" at bounding box center [621, 546] width 405 height 18
click at [529, 546] on div "Ver más" at bounding box center [517, 546] width 27 height 9
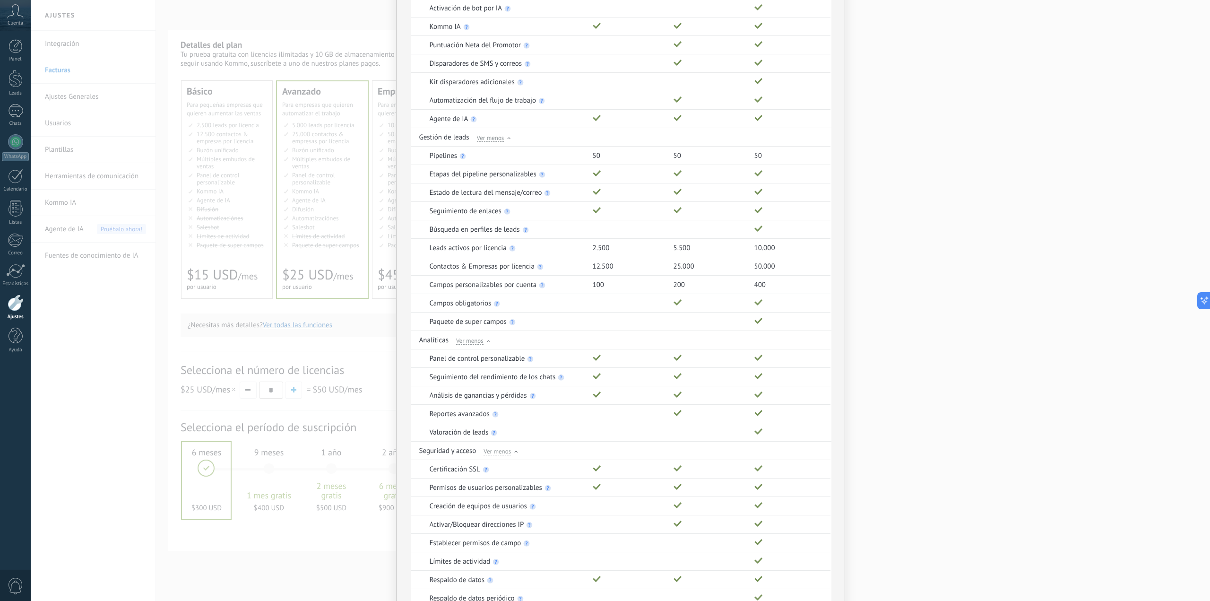
scroll to position [695, 0]
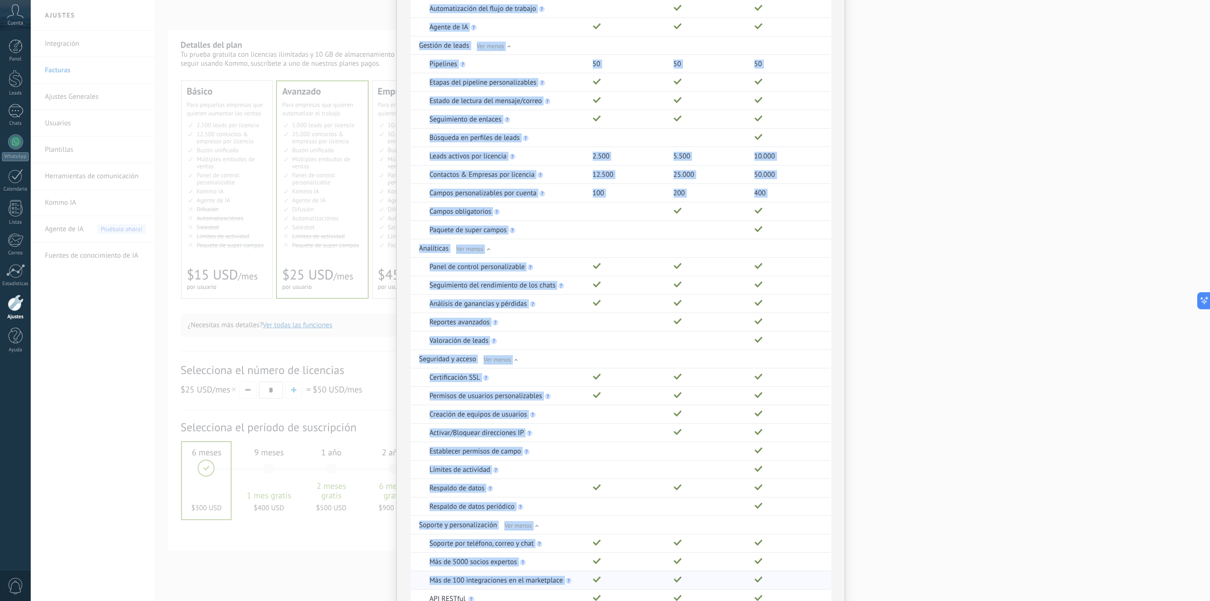
drag, startPoint x: 407, startPoint y: 51, endPoint x: 812, endPoint y: 576, distance: 662.9
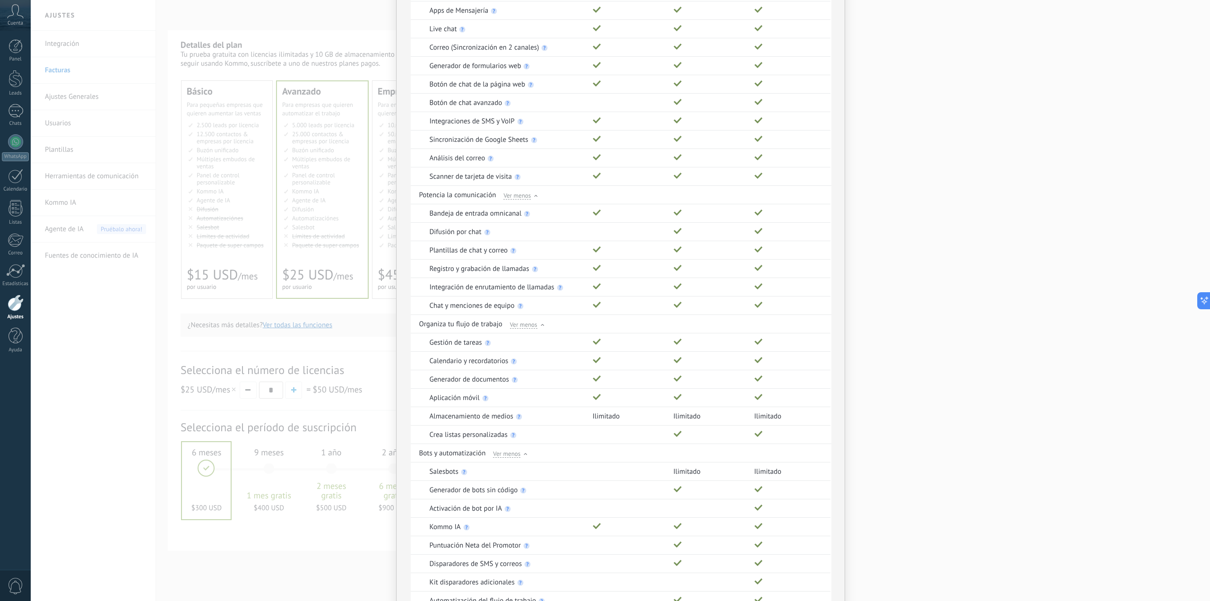
scroll to position [0, 0]
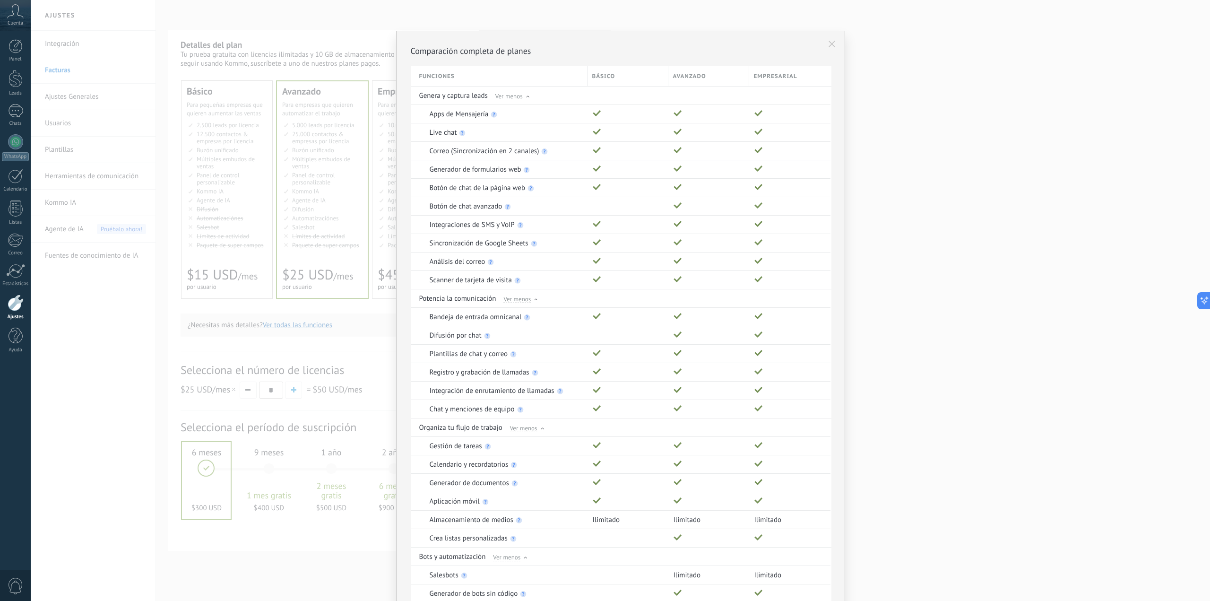
drag, startPoint x: 413, startPoint y: 98, endPoint x: 400, endPoint y: 94, distance: 13.6
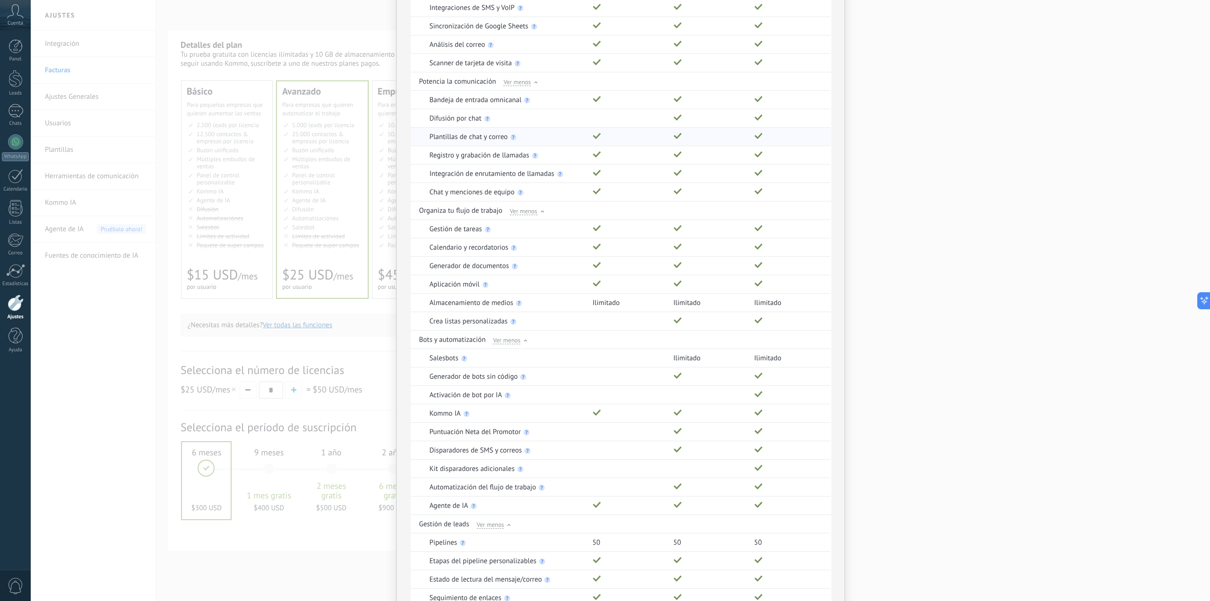
scroll to position [170, 0]
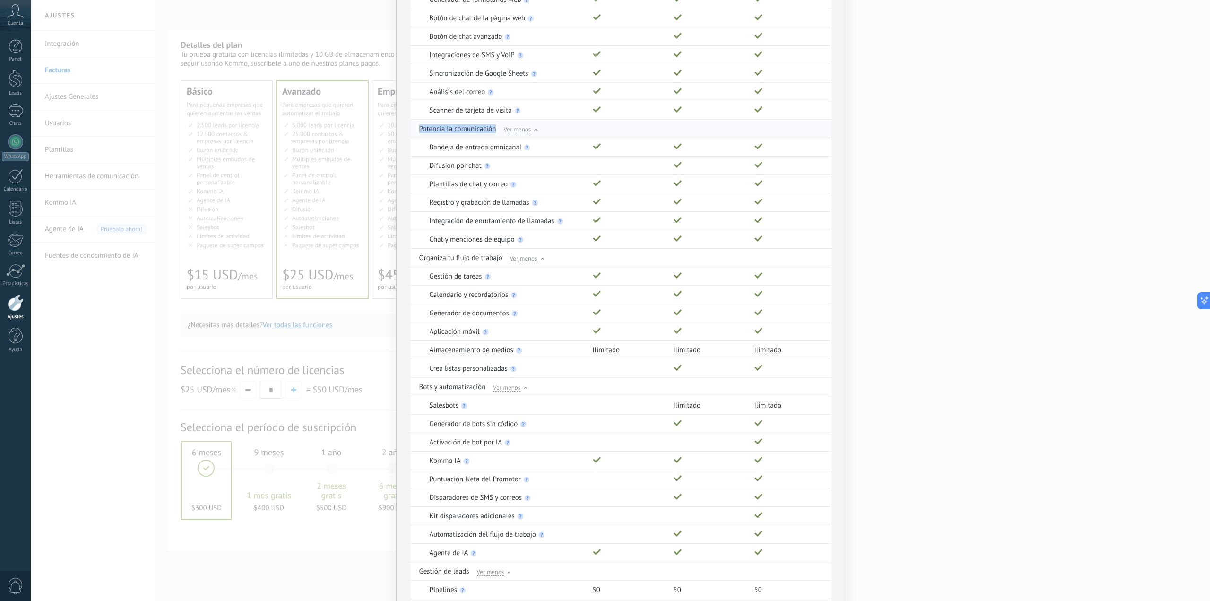
drag, startPoint x: 414, startPoint y: 129, endPoint x: 495, endPoint y: 129, distance: 80.3
click at [495, 129] on div "Potencia la comunicación Ver menos" at bounding box center [621, 128] width 421 height 18
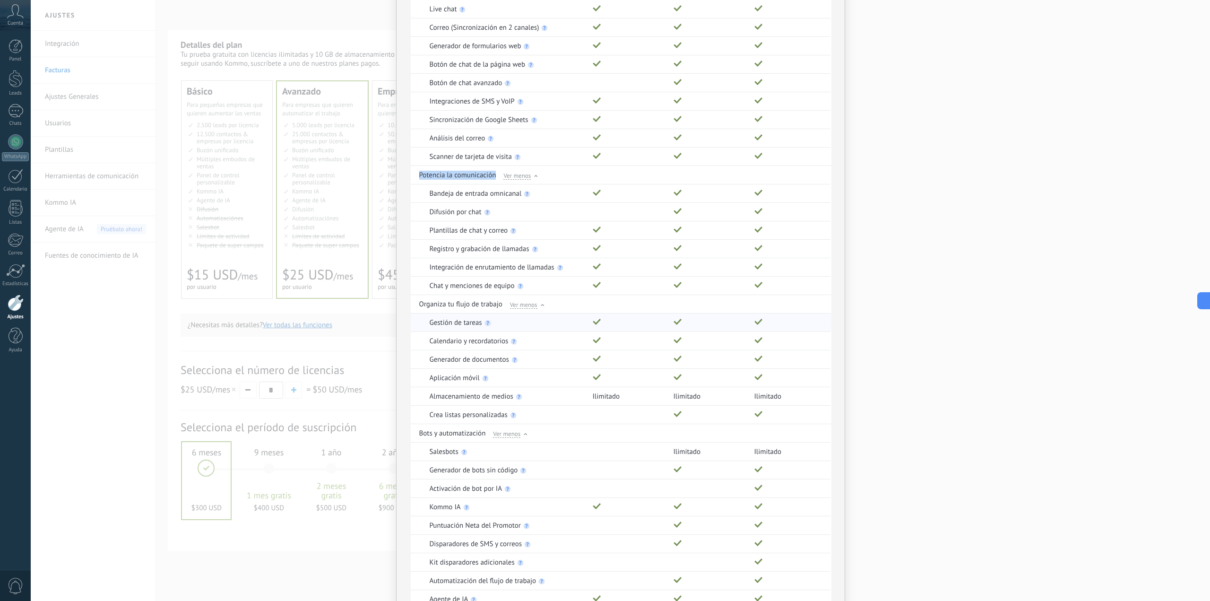
scroll to position [123, 0]
drag, startPoint x: 412, startPoint y: 306, endPoint x: 502, endPoint y: 307, distance: 90.2
click at [502, 307] on div "Organiza tu flujo de trabajo Ver menos" at bounding box center [621, 304] width 421 height 18
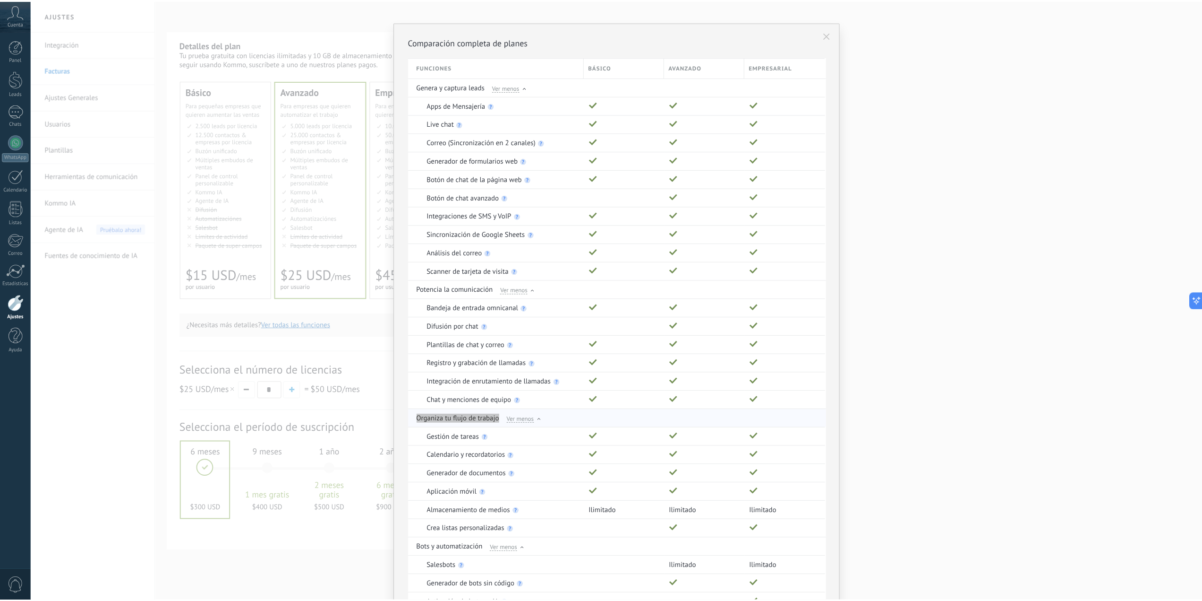
scroll to position [0, 0]
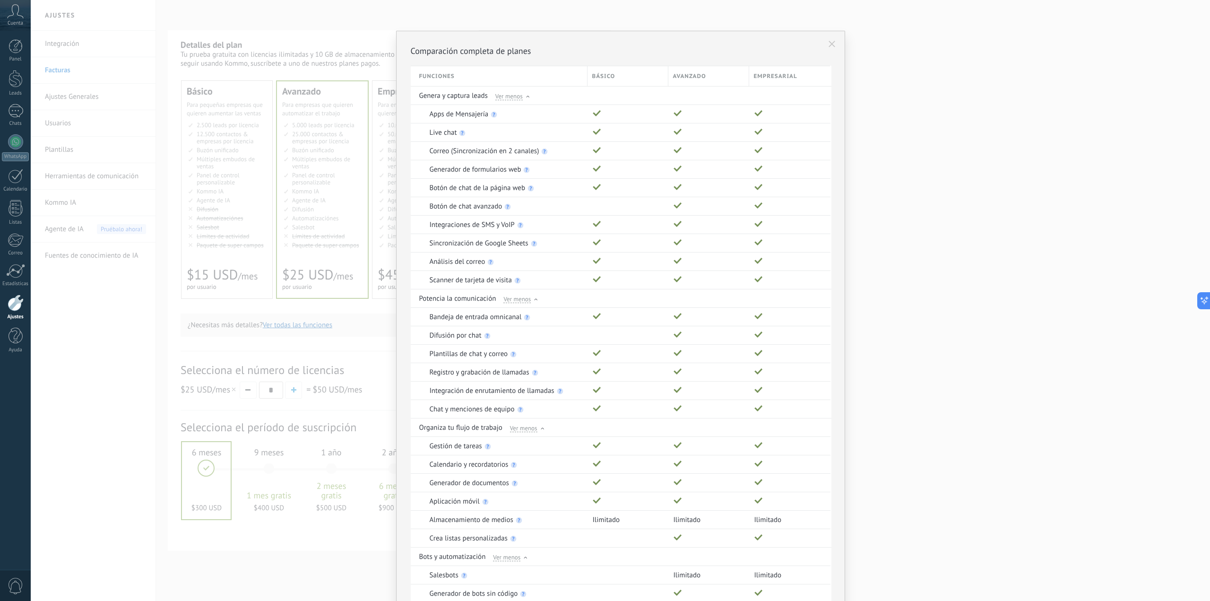
click at [906, 269] on div "Comparación completa de planes Funciones Básico Avanzado Empresarial Genera y c…" at bounding box center [620, 300] width 1179 height 601
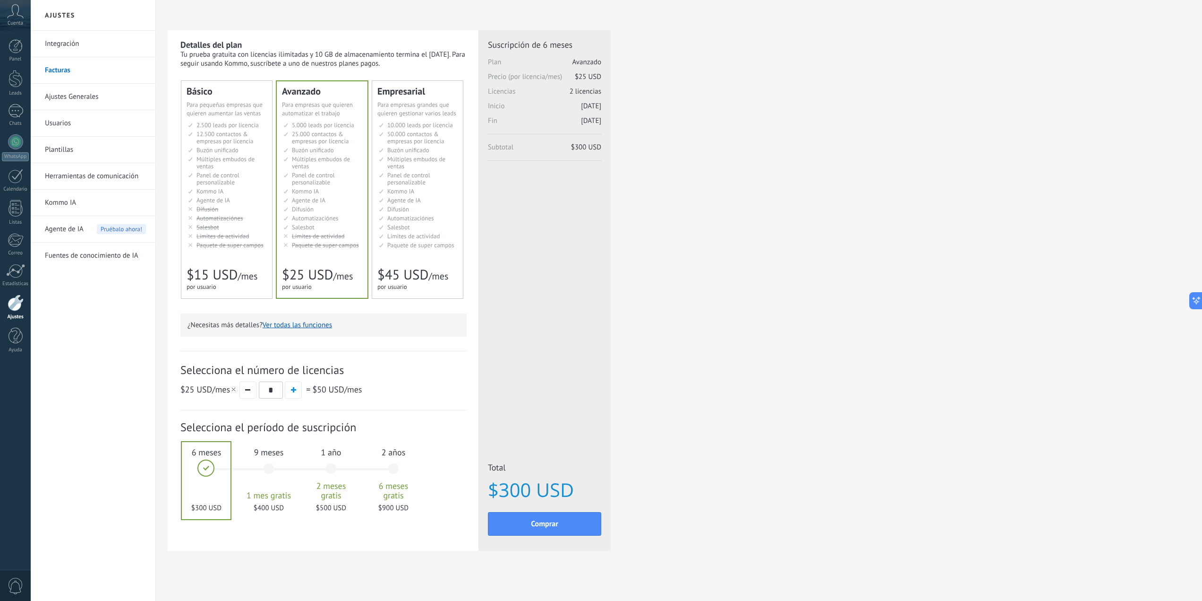
click at [11, 21] on span "Cuenta" at bounding box center [16, 23] width 16 height 6
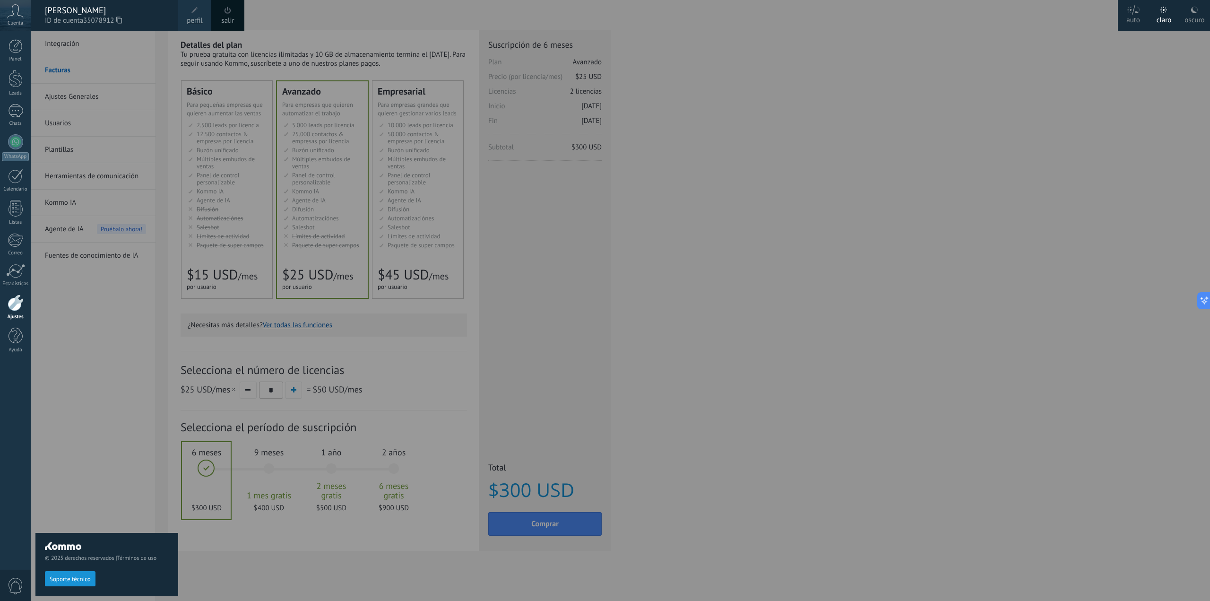
click at [229, 18] on link "salir" at bounding box center [227, 21] width 13 height 10
